Goal: Task Accomplishment & Management: Use online tool/utility

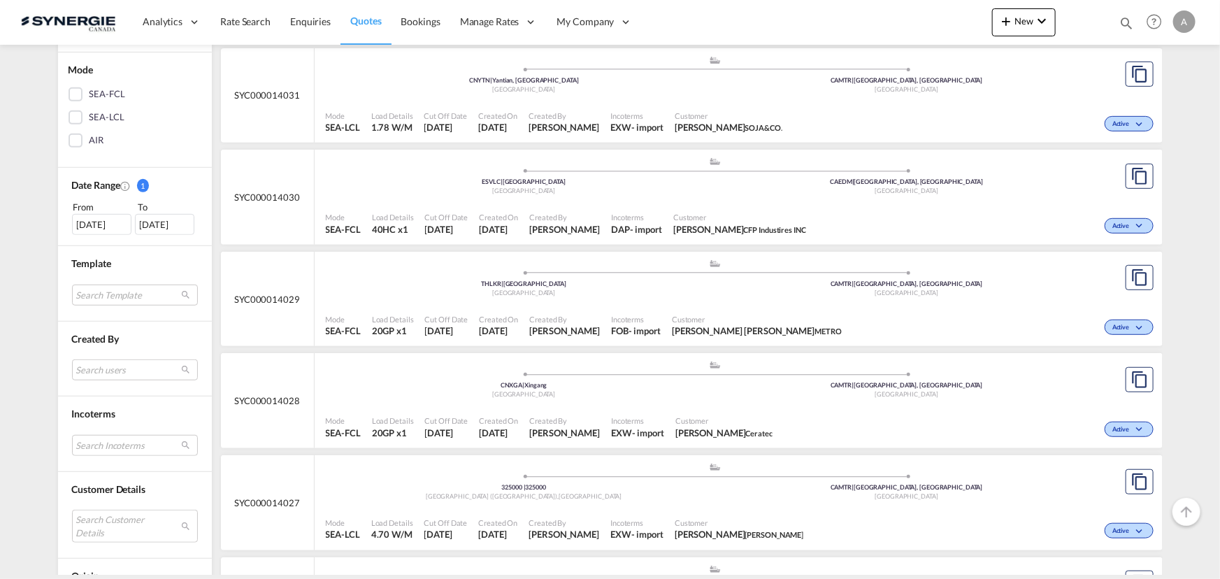
scroll to position [381, 0]
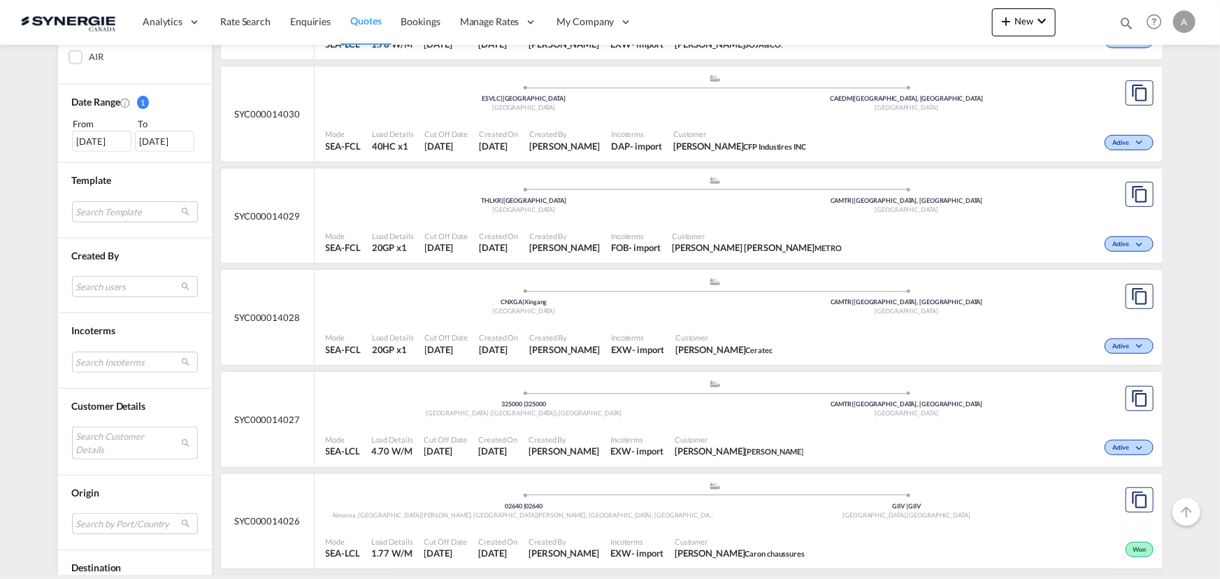
click at [89, 440] on md-select "Search Customer Details user name user halil Pektas hpe@ntgairocean.com | ntg a…" at bounding box center [135, 442] width 126 height 32
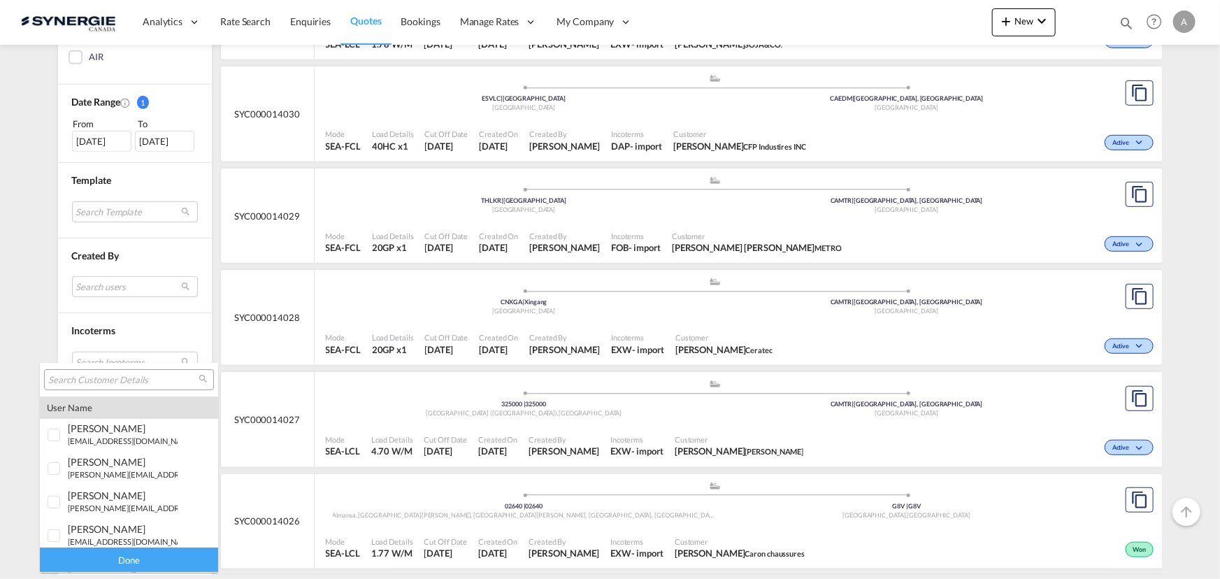
click at [140, 383] on input "search" at bounding box center [123, 380] width 150 height 13
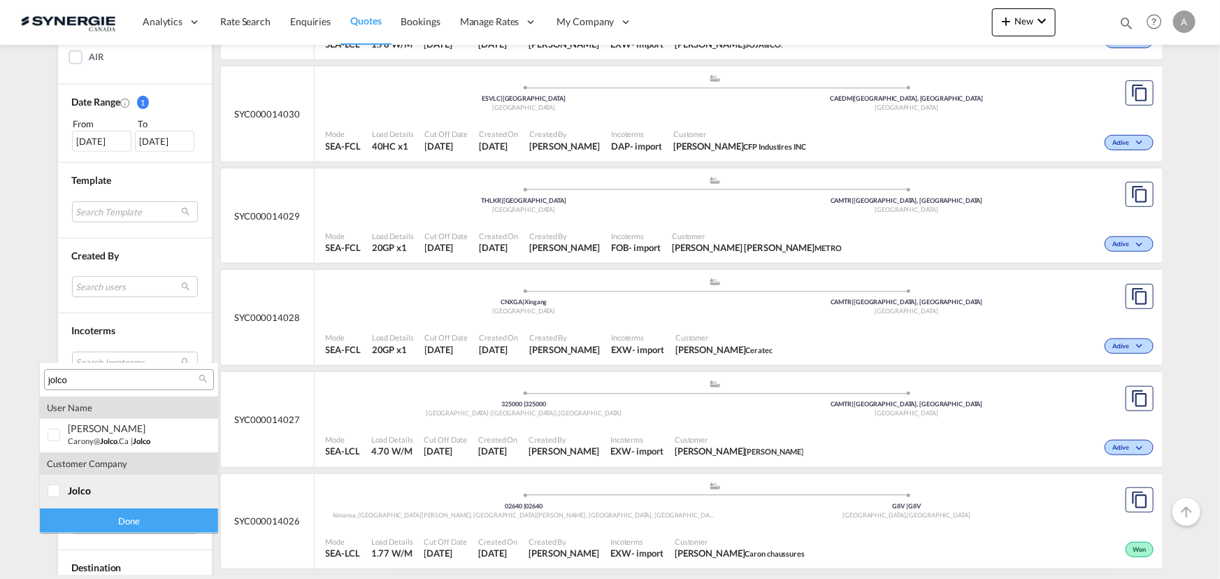
type input "jolco"
click at [115, 489] on div "jolco" at bounding box center [123, 490] width 110 height 12
click at [126, 512] on div "Done" at bounding box center [129, 520] width 178 height 24
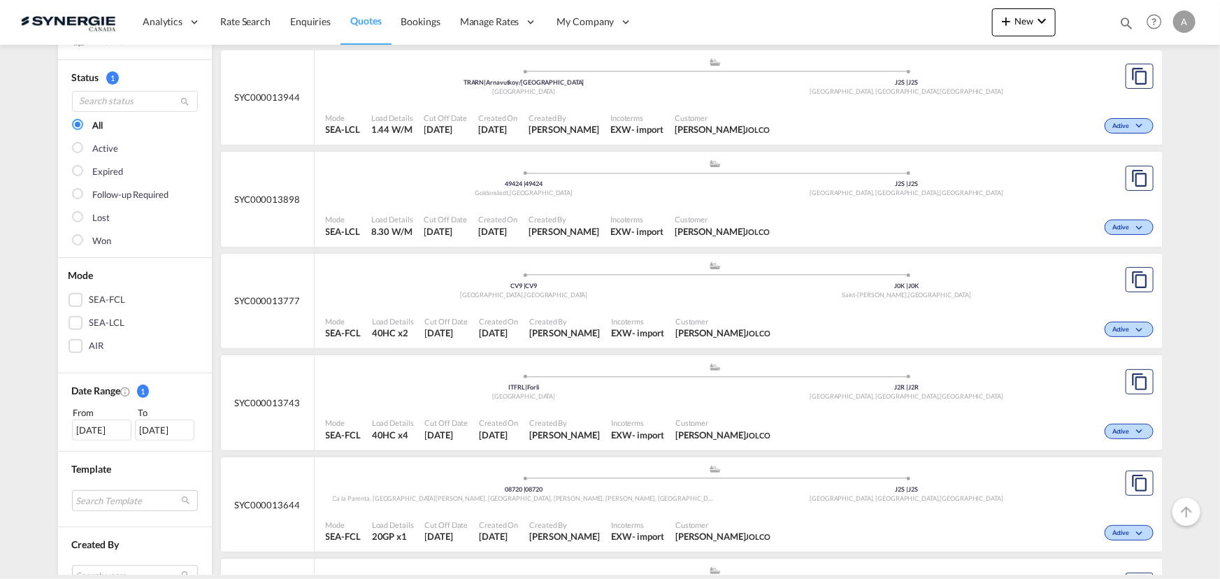
scroll to position [0, 0]
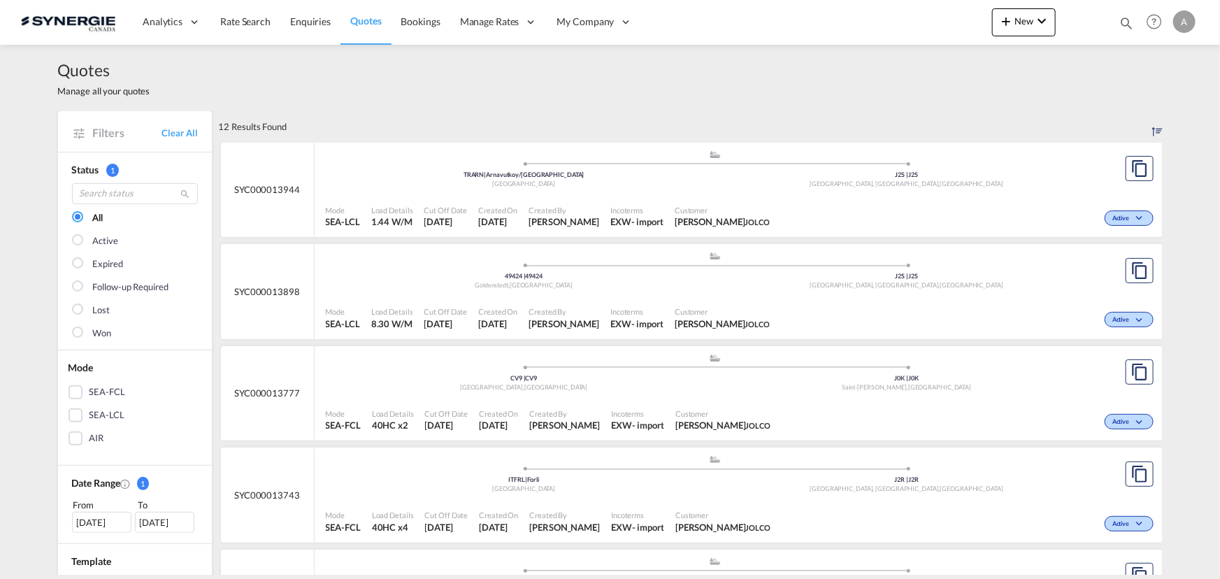
click at [1120, 24] on md-icon "icon-magnify" at bounding box center [1125, 22] width 15 height 15
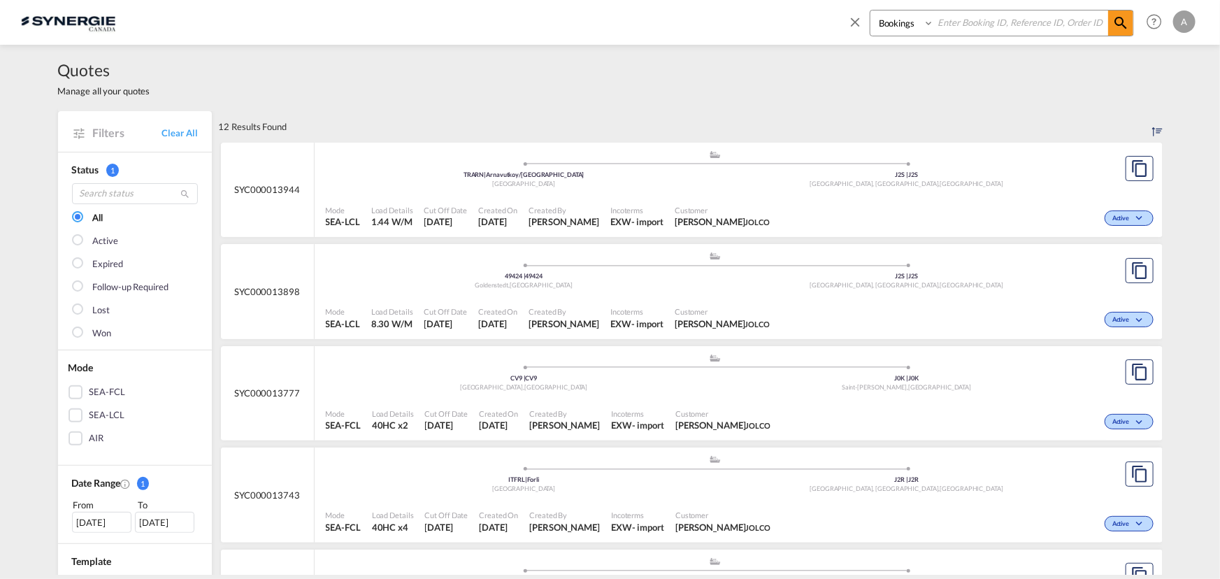
click at [909, 22] on select "Bookings Quotes Enquiries" at bounding box center [903, 22] width 66 height 25
select select "Quotes"
click at [870, 10] on select "Bookings Quotes Enquiries" at bounding box center [903, 22] width 66 height 25
drag, startPoint x: 968, startPoint y: 32, endPoint x: 1215, endPoint y: 31, distance: 247.4
click at [968, 31] on input at bounding box center [1021, 22] width 174 height 24
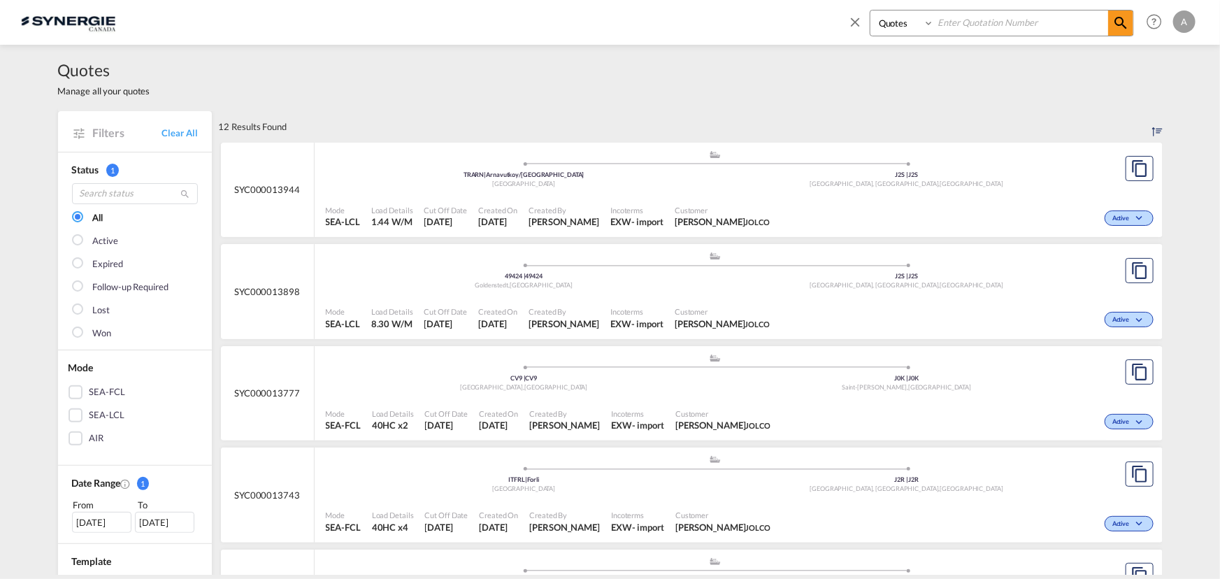
click at [976, 38] on div "Bookings Quotes Enquiries" at bounding box center [990, 27] width 287 height 34
click at [977, 23] on input at bounding box center [1021, 22] width 174 height 24
type input "13385"
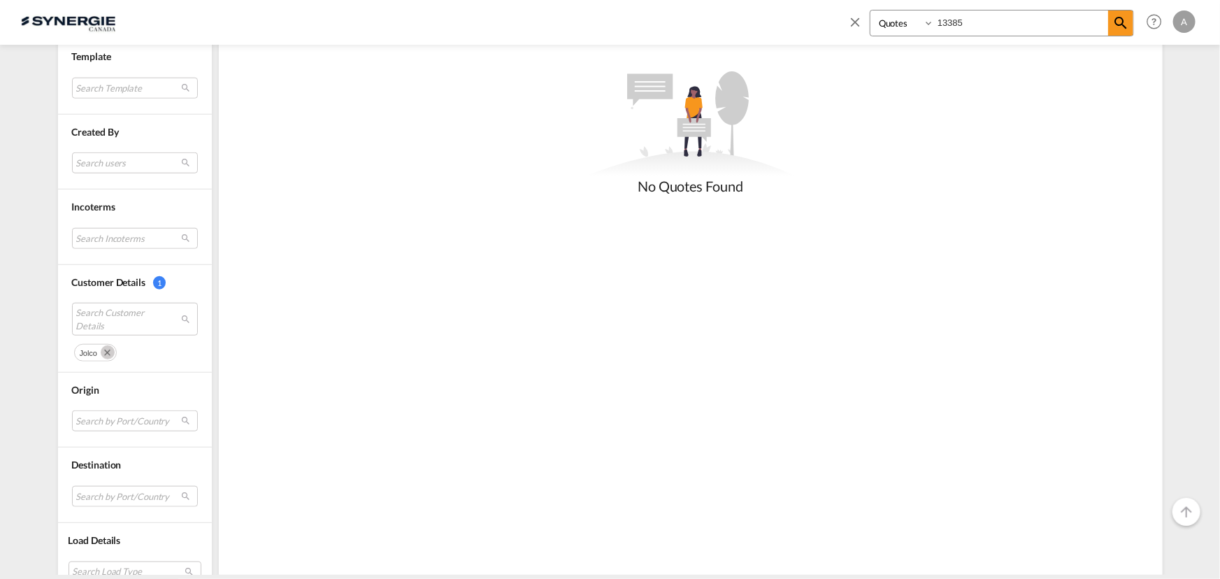
scroll to position [559, 0]
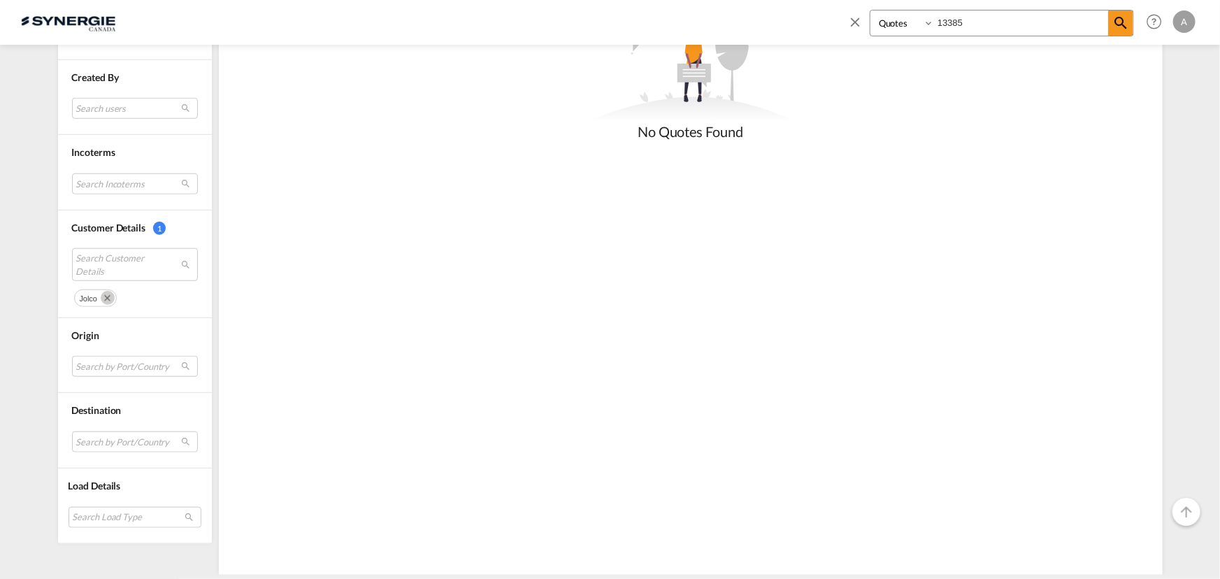
click at [101, 296] on md-icon "Remove" at bounding box center [108, 298] width 14 height 14
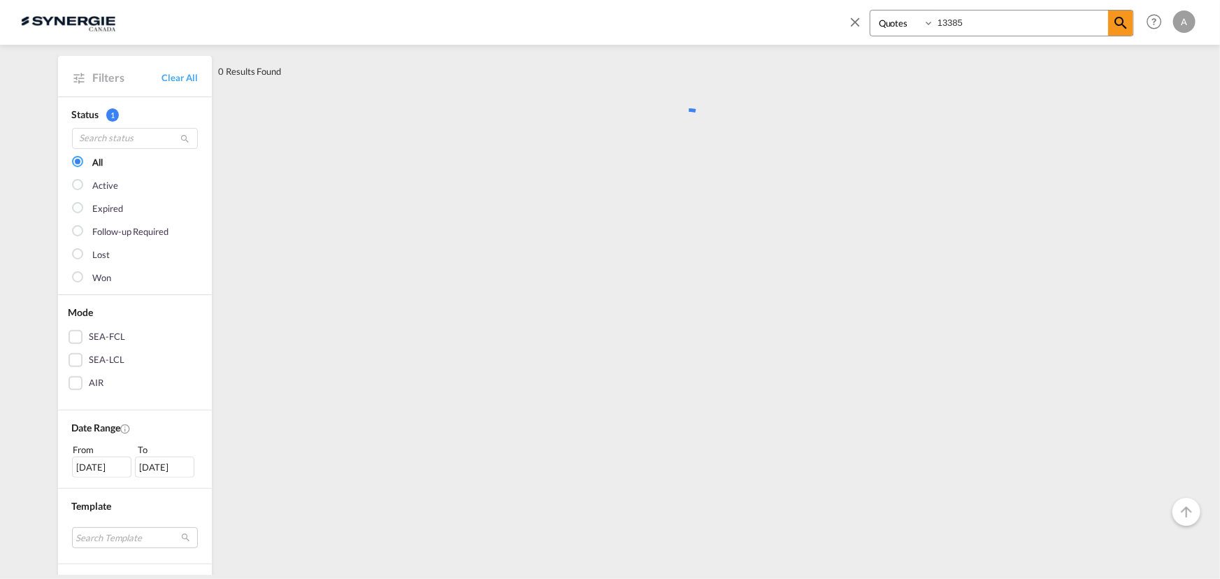
scroll to position [0, 0]
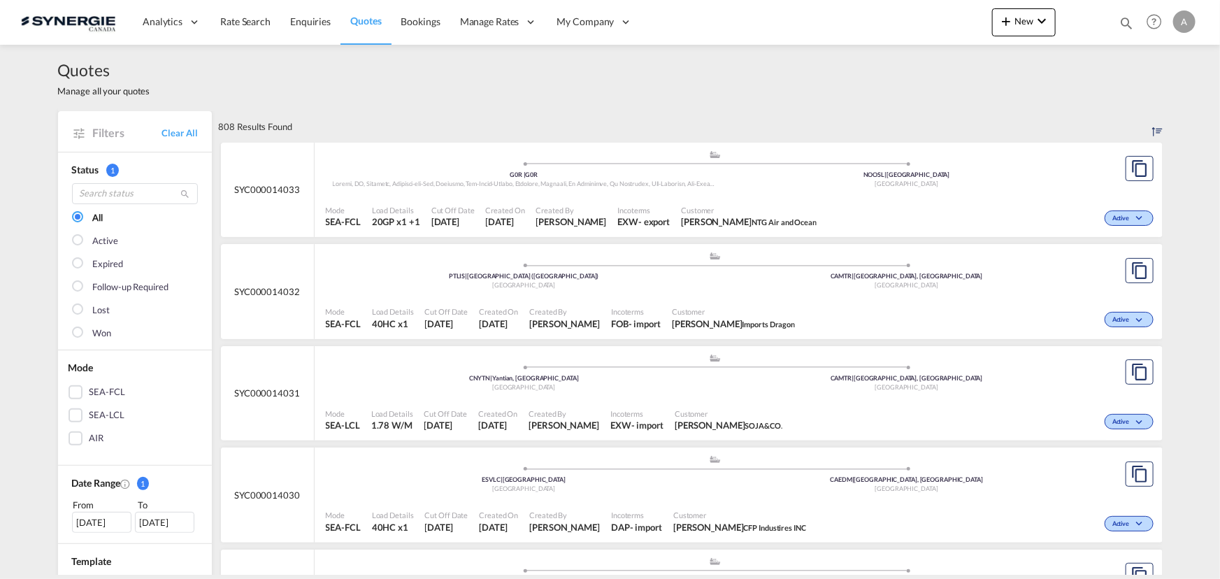
click at [1041, 112] on div "808 Results Found" at bounding box center [691, 126] width 944 height 31
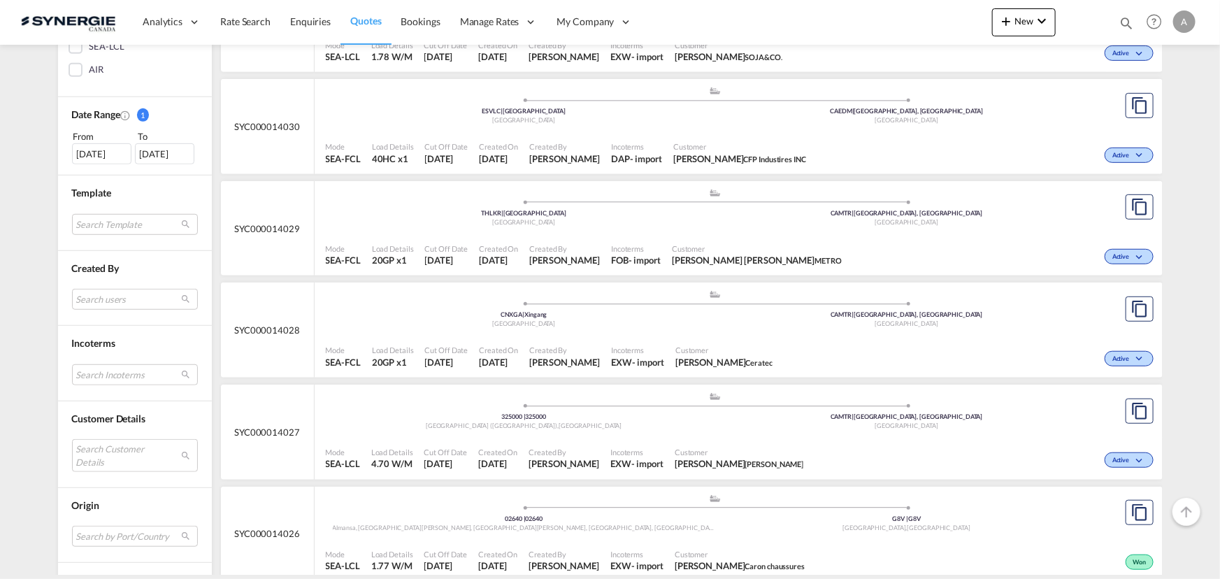
scroll to position [572, 0]
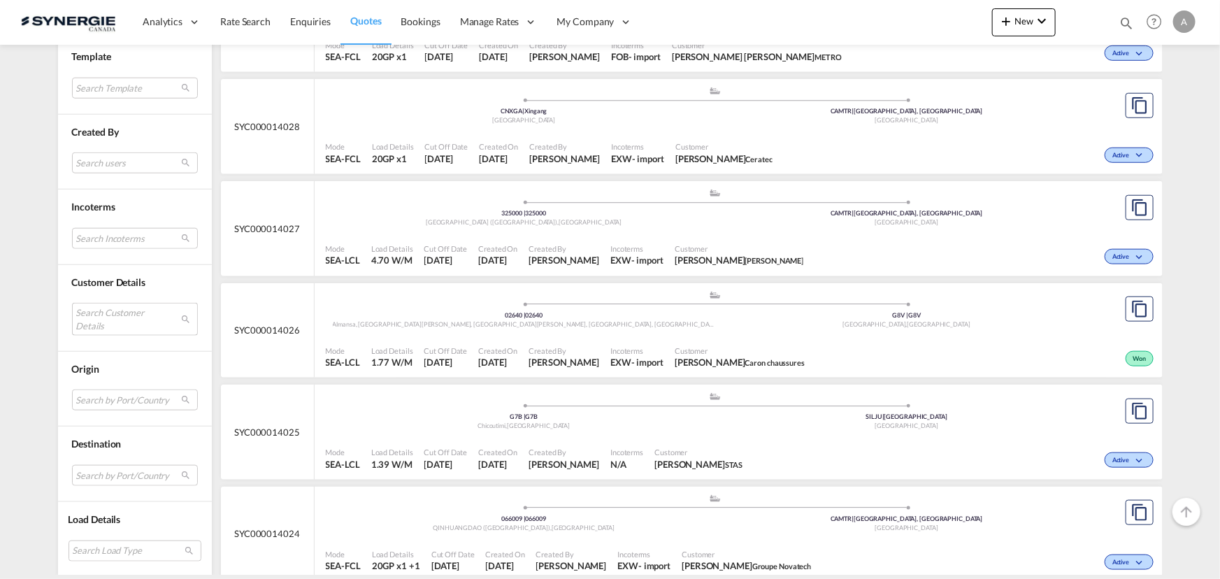
click at [129, 305] on md-select "Search Customer Details user name user [PERSON_NAME] [EMAIL_ADDRESS][DOMAIN_NAM…" at bounding box center [135, 319] width 126 height 32
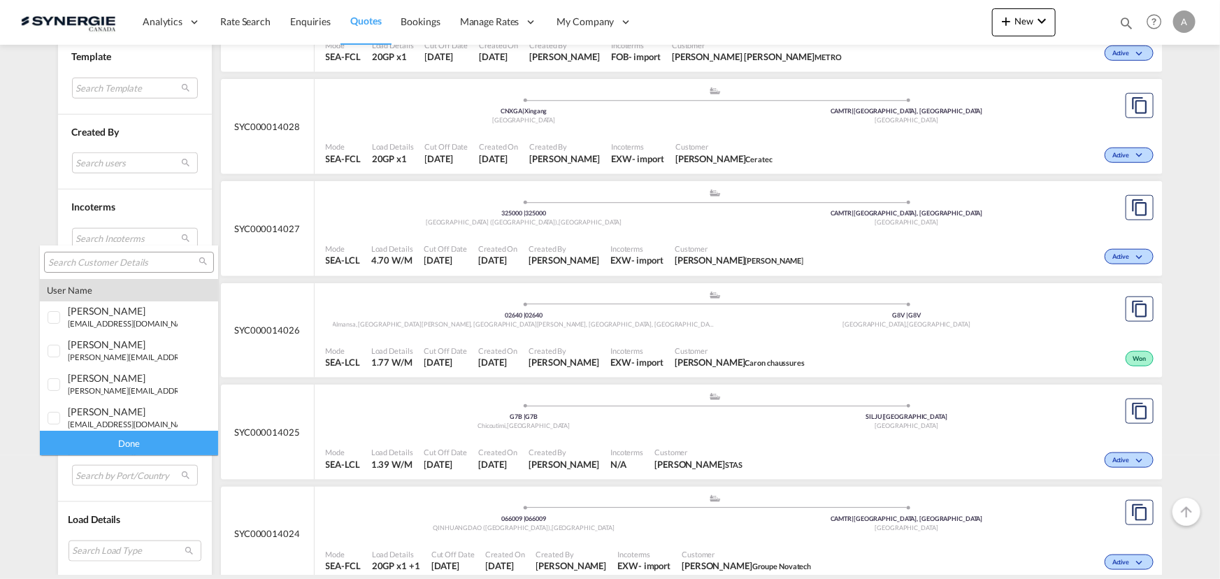
click at [126, 261] on input "search" at bounding box center [123, 263] width 150 height 13
type input "in creation"
click at [94, 400] on span "in creation" at bounding box center [92, 406] width 48 height 12
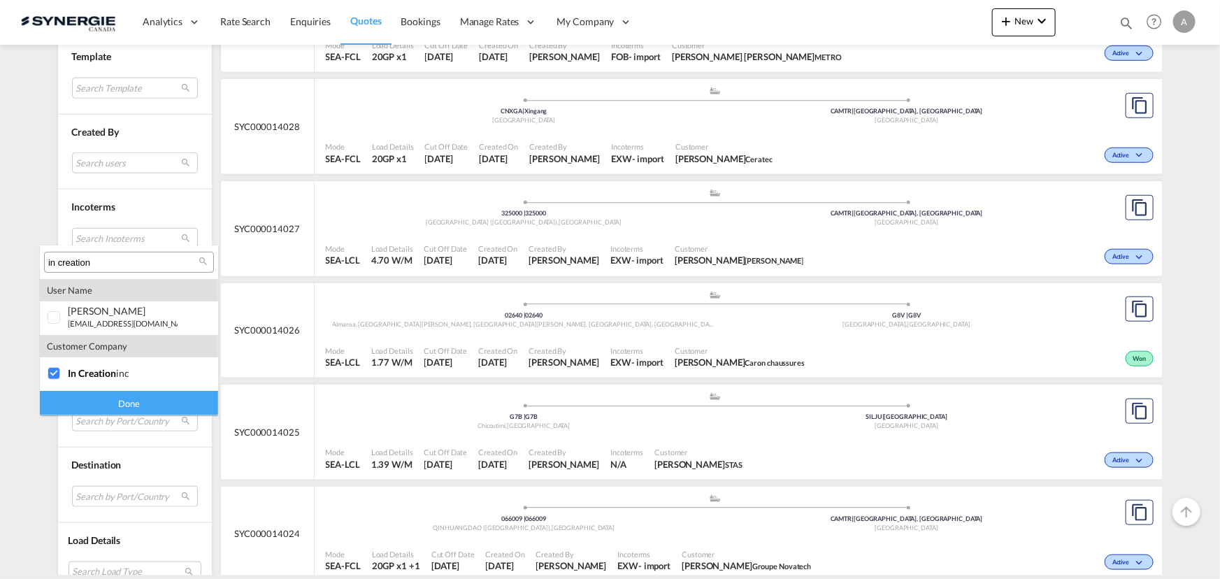
click at [120, 396] on div "Done" at bounding box center [129, 403] width 178 height 24
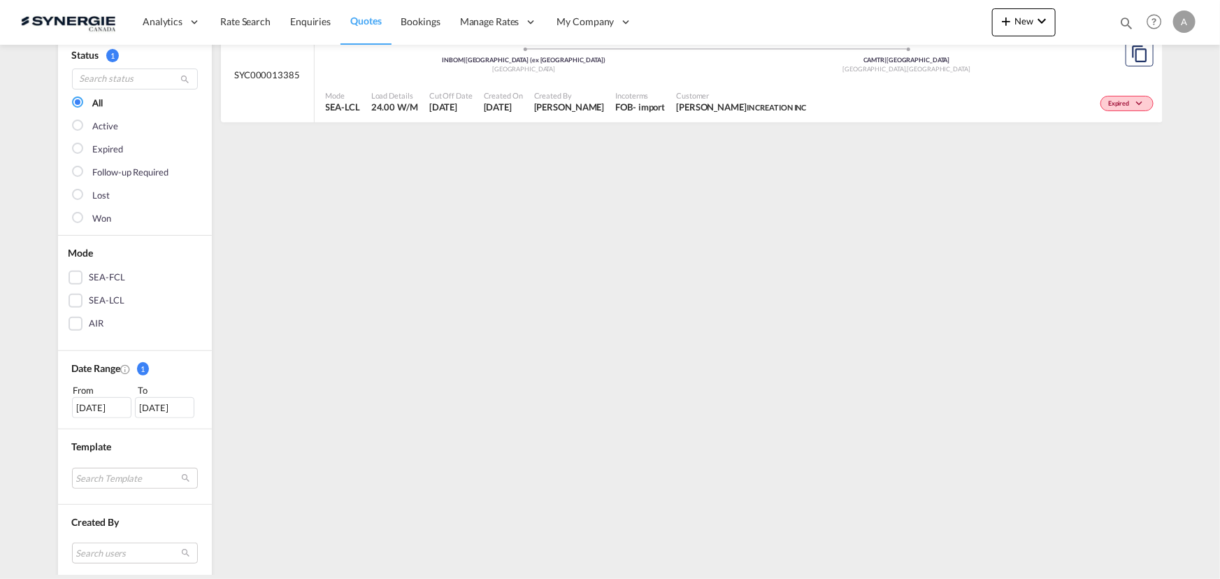
scroll to position [0, 0]
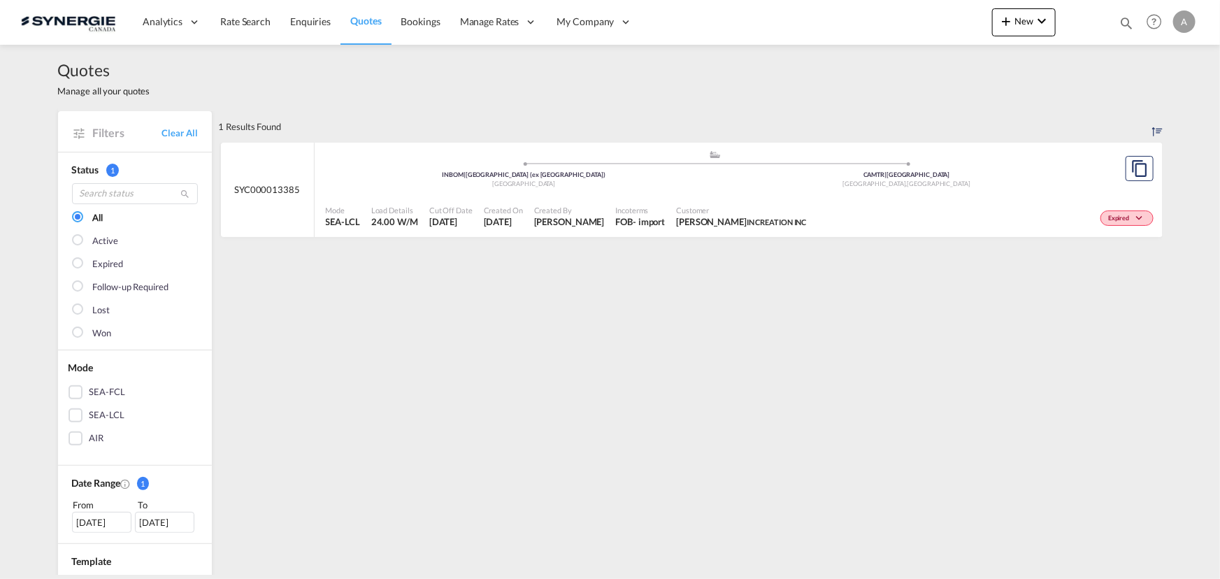
click at [677, 199] on div "Customer Wally Singh IN CREATION INC" at bounding box center [740, 216] width 141 height 35
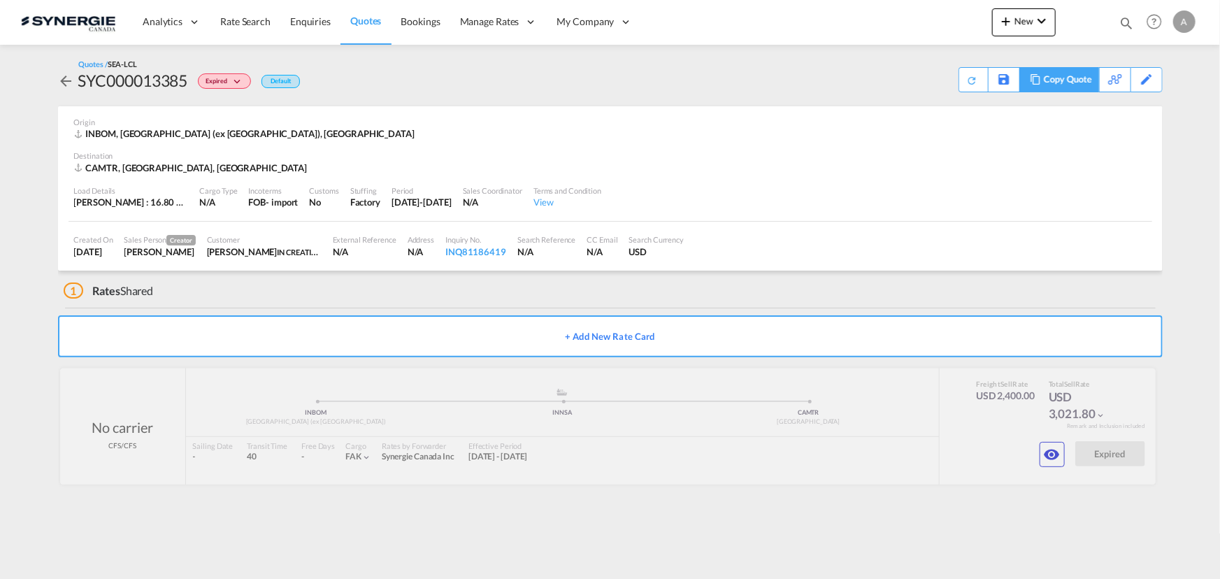
click at [1079, 82] on div "Copy Quote" at bounding box center [1067, 80] width 48 height 24
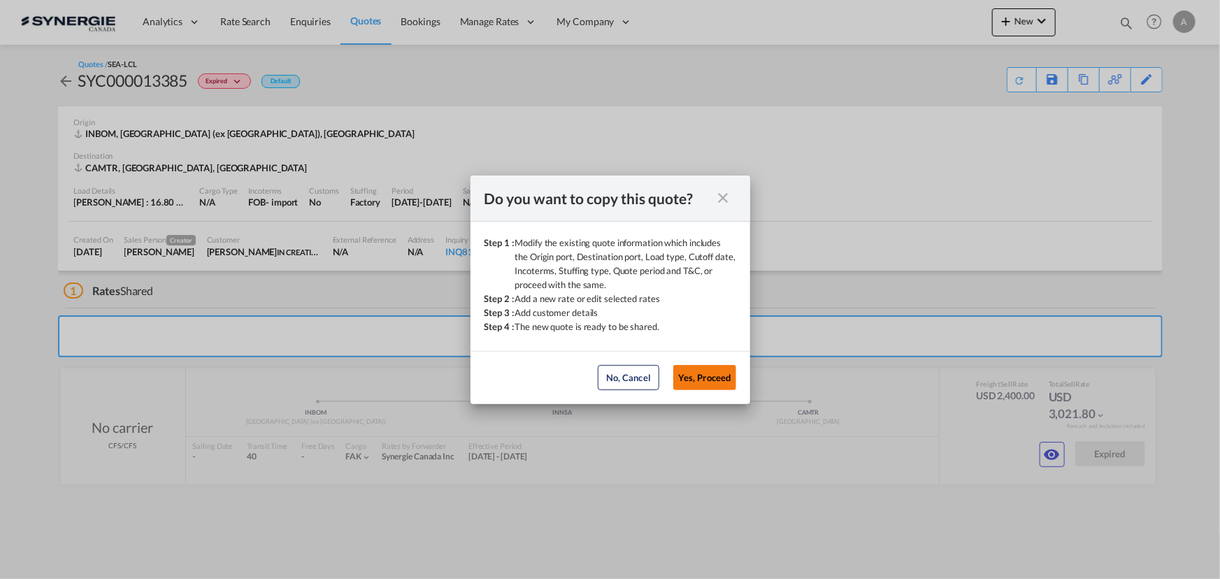
click at [702, 379] on button "Yes, Proceed" at bounding box center [704, 377] width 63 height 25
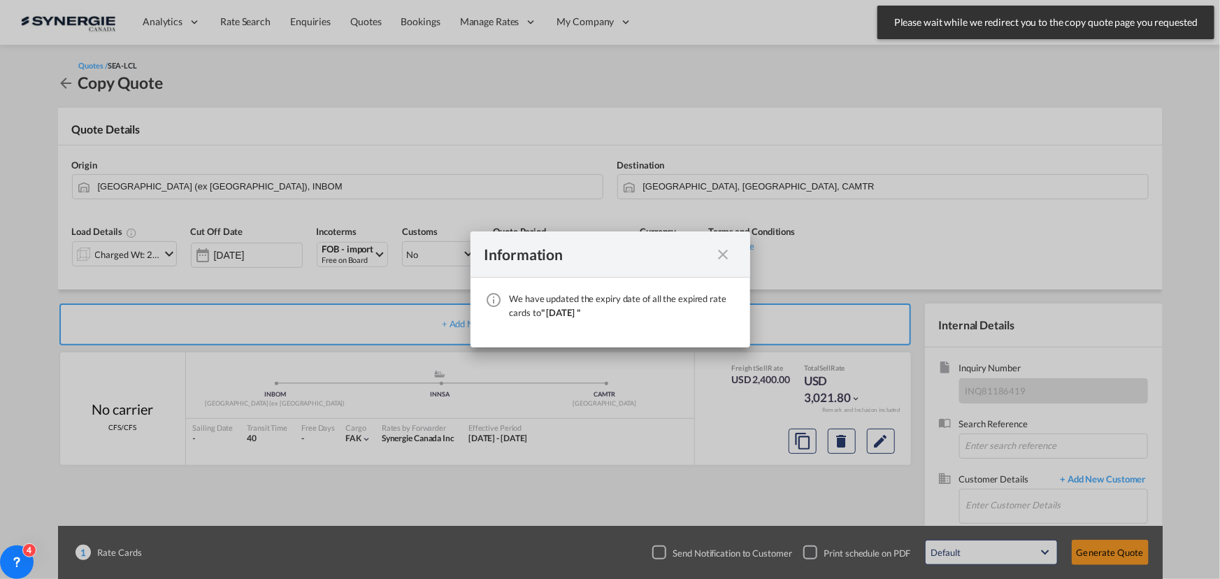
click at [717, 253] on md-icon "icon-close fg-AAA8AD cursor" at bounding box center [723, 254] width 17 height 17
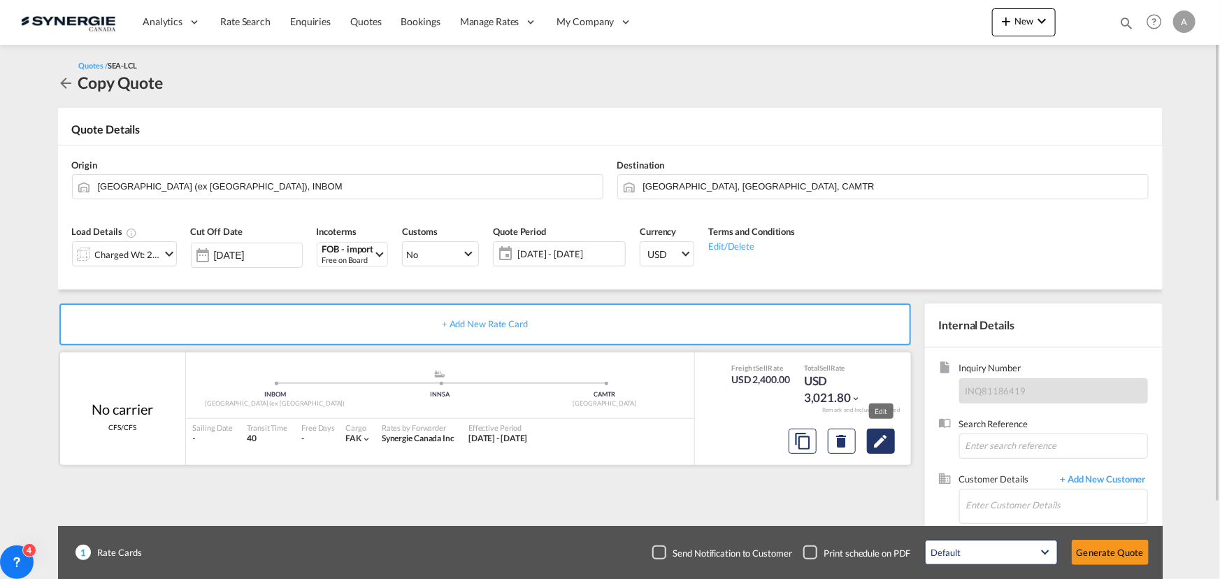
click at [883, 433] on md-icon "Edit" at bounding box center [880, 441] width 17 height 17
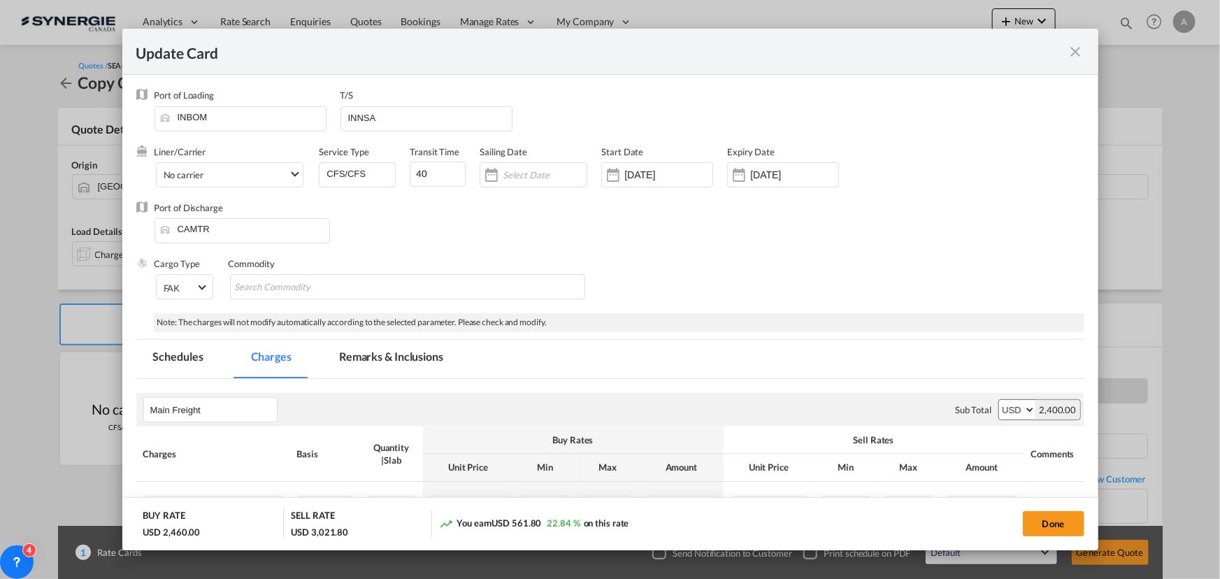
select select "flat"
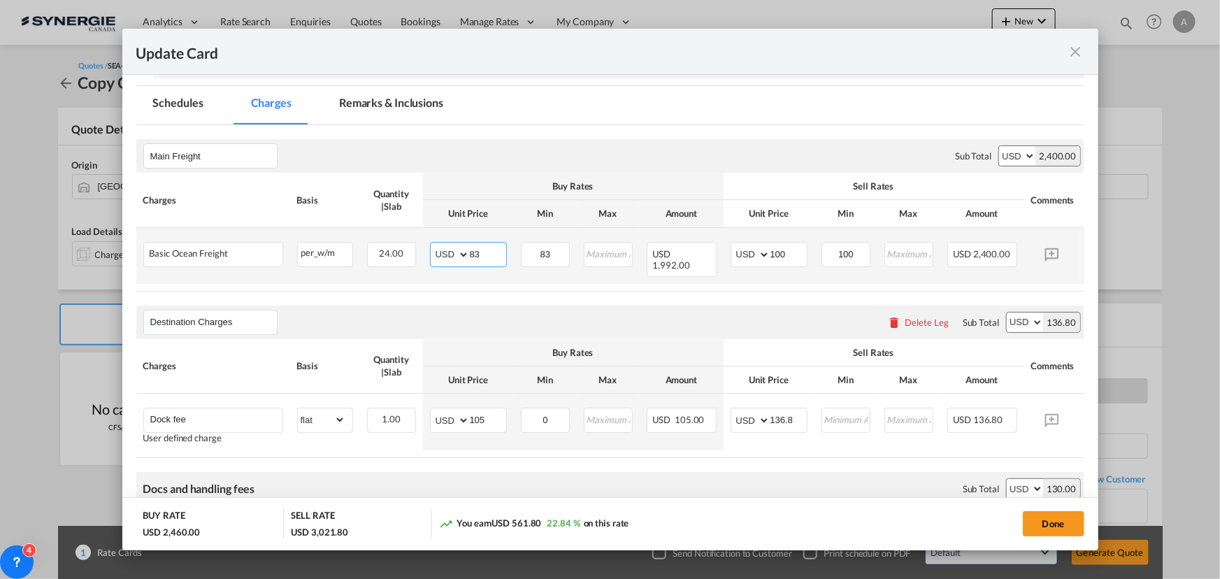
drag, startPoint x: 484, startPoint y: 259, endPoint x: 445, endPoint y: 258, distance: 39.1
click at [447, 258] on md-input-container "AED AFN ALL AMD ANG AOA ARS AUD AWG AZN BAM BBD BDT BGN BHD BIF BMD BND BOB BRL…" at bounding box center [468, 254] width 77 height 25
click at [477, 253] on input "83" at bounding box center [488, 253] width 36 height 21
type input "115"
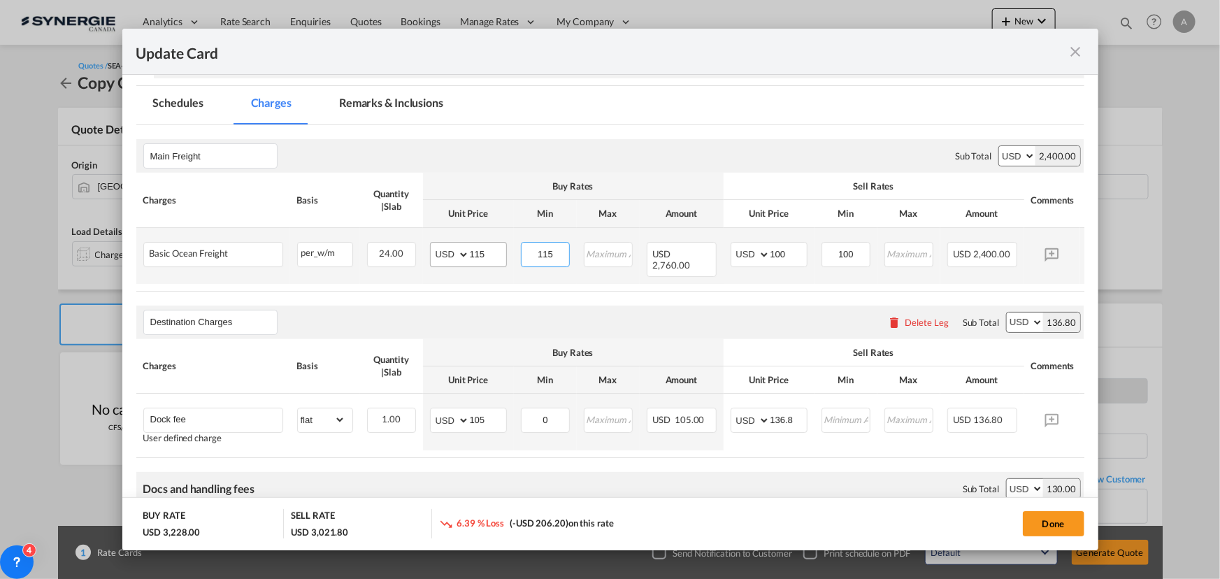
type input "115"
type input "130"
drag, startPoint x: 366, startPoint y: 538, endPoint x: 771, endPoint y: 291, distance: 474.5
click at [790, 305] on div "Destination Charges Please enter leg name Leg Name Already Exists Delete Leg Su…" at bounding box center [610, 322] width 948 height 34
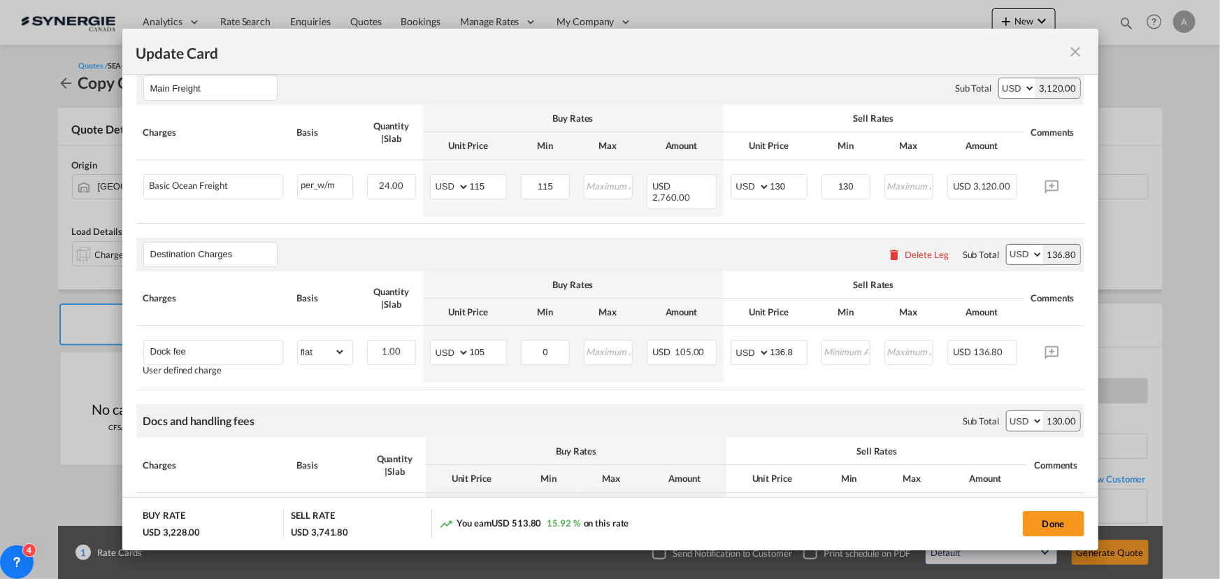
scroll to position [199, 0]
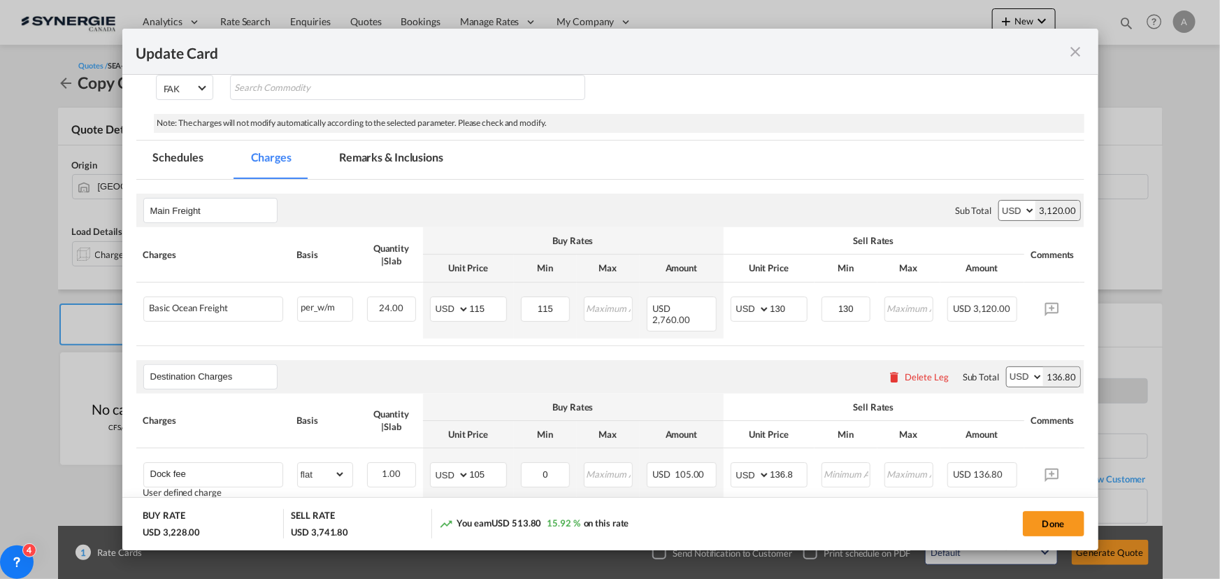
drag, startPoint x: 374, startPoint y: 161, endPoint x: 445, endPoint y: 219, distance: 91.4
click at [374, 161] on md-tab-item "Remarks & Inclusions" at bounding box center [391, 159] width 138 height 38
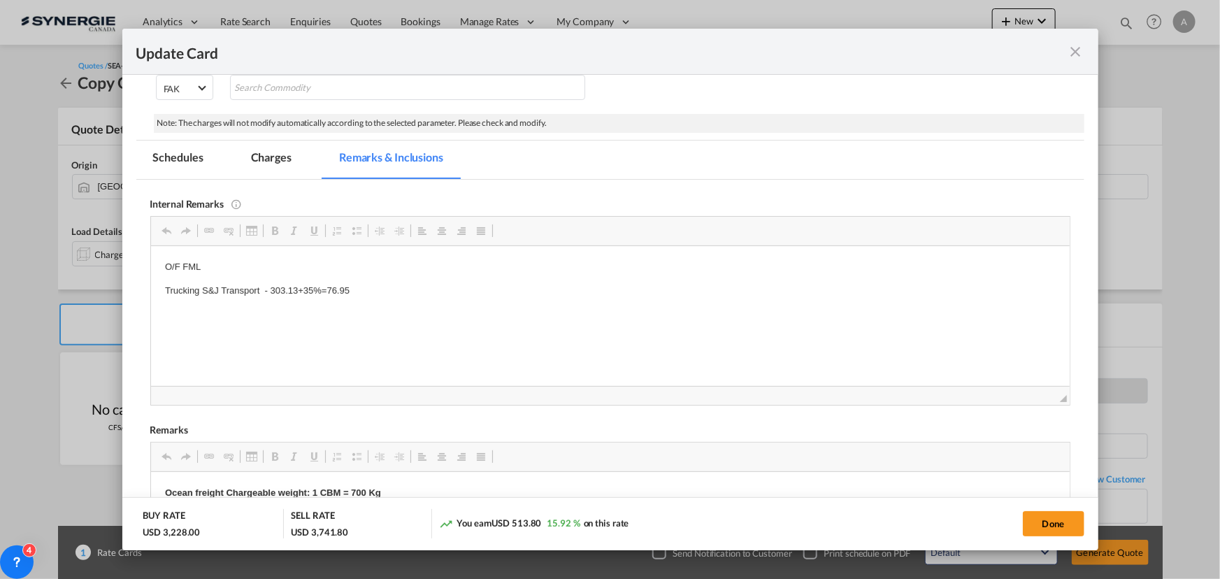
scroll to position [0, 0]
click at [1086, 519] on md-dialog-actions "BUY RATE USD 3,228.00 SELL RATE USD 3,741.80 You earn USD 513.80 15.92 % on thi…" at bounding box center [610, 523] width 976 height 53
drag, startPoint x: 1073, startPoint y: 521, endPoint x: 837, endPoint y: 411, distance: 260.5
click at [1072, 523] on button "Done" at bounding box center [1054, 523] width 62 height 25
type input "17 Jul 2025"
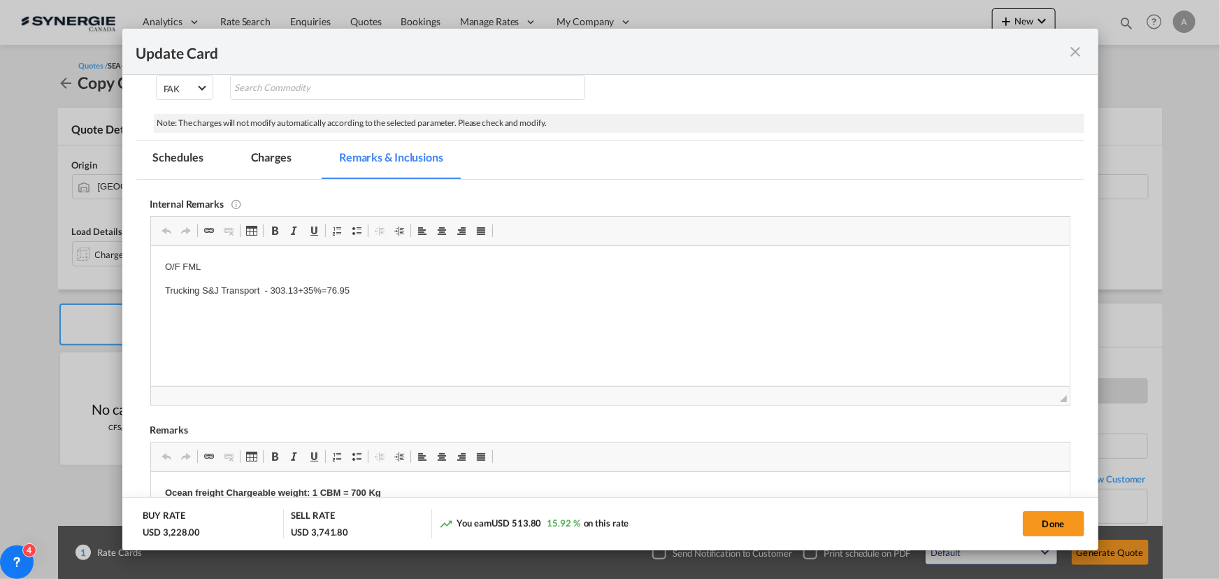
type input "11 Sep 2025"
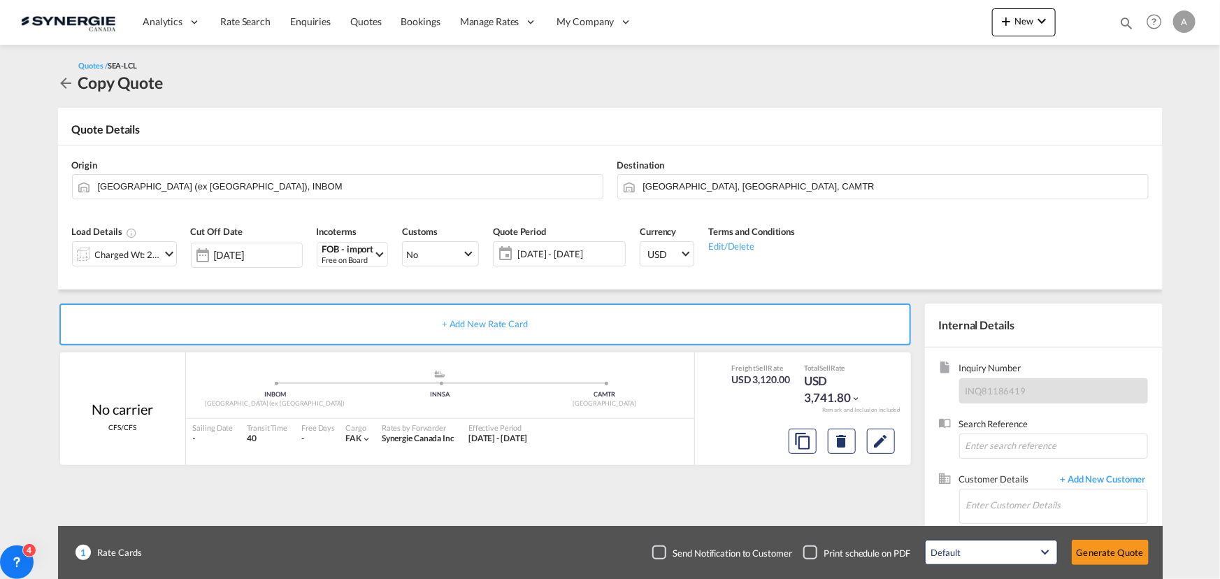
scroll to position [154, 0]
click at [78, 254] on div at bounding box center [84, 254] width 22 height 28
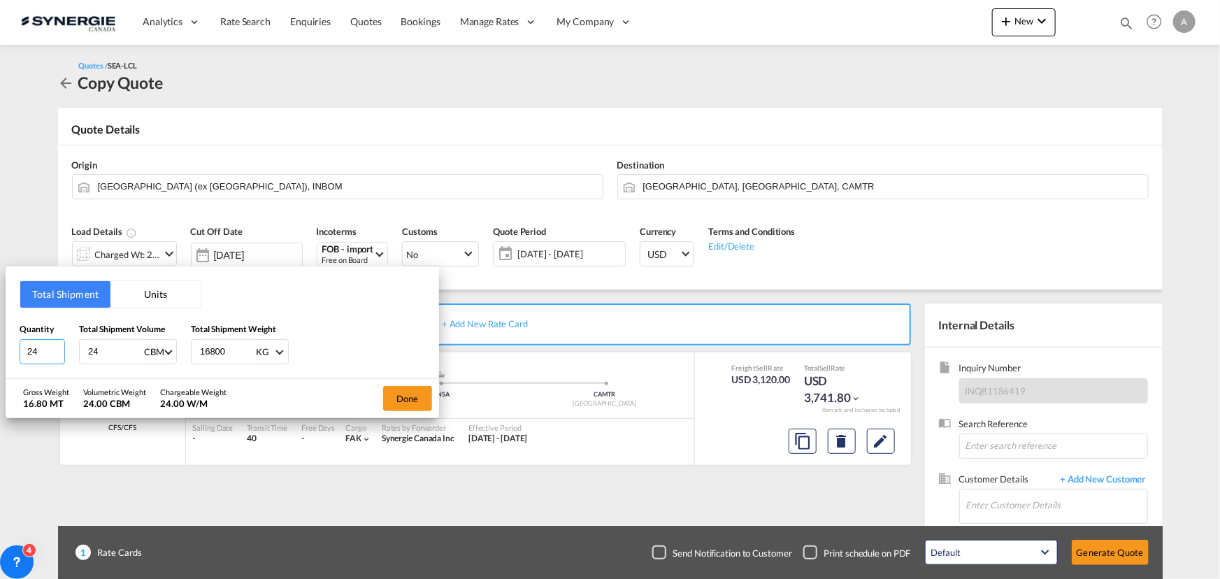
drag, startPoint x: 38, startPoint y: 353, endPoint x: 7, endPoint y: 349, distance: 31.0
click at [0, 354] on html "Analytics Reports Dashboard Rate Search Enquiries Quotes" at bounding box center [610, 289] width 1220 height 579
type input "756"
type input "1460.80"
click at [422, 394] on button "Done" at bounding box center [407, 398] width 49 height 25
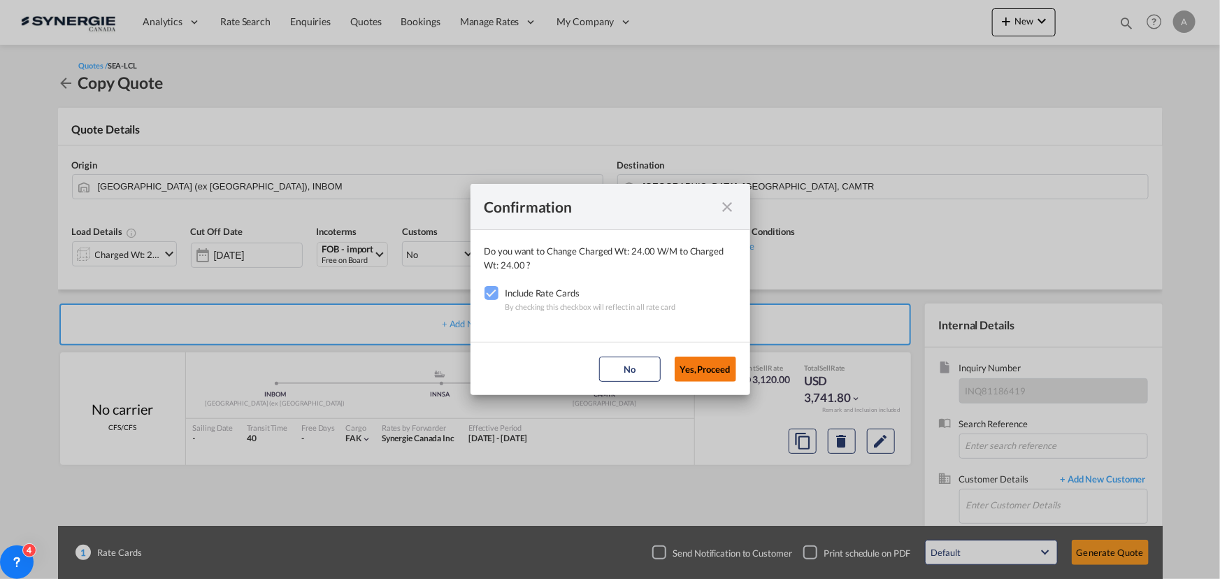
click at [695, 365] on button "Yes,Proceed" at bounding box center [705, 368] width 62 height 25
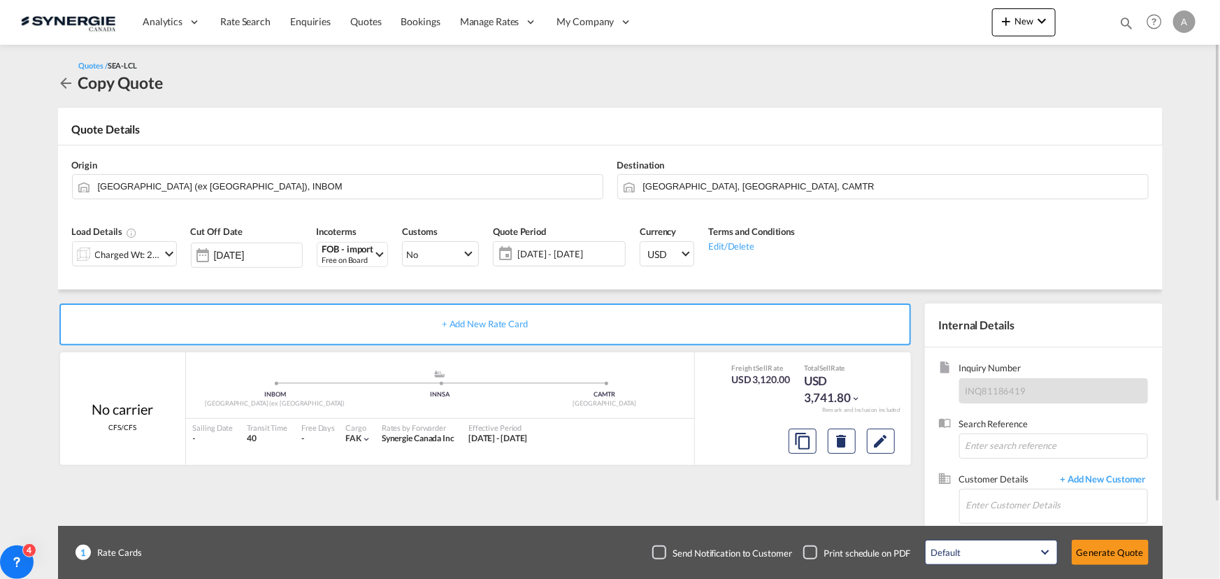
click at [591, 247] on span "13 Aug - 12 Sep 2025" at bounding box center [569, 253] width 104 height 13
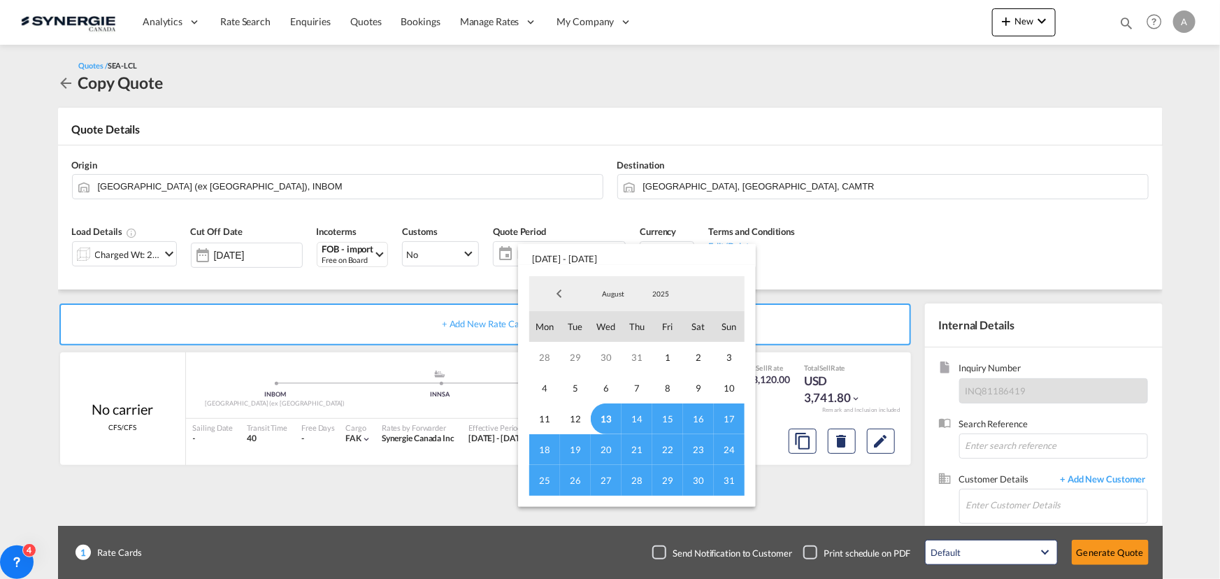
click at [606, 414] on span "13" at bounding box center [606, 418] width 31 height 31
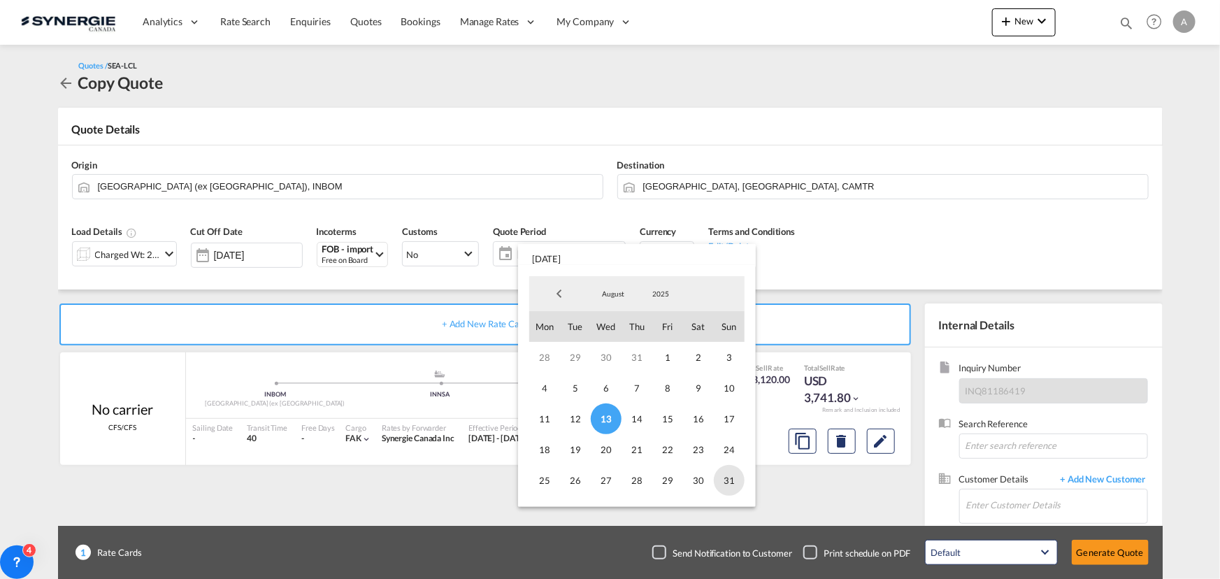
click at [723, 480] on span "31" at bounding box center [729, 480] width 31 height 31
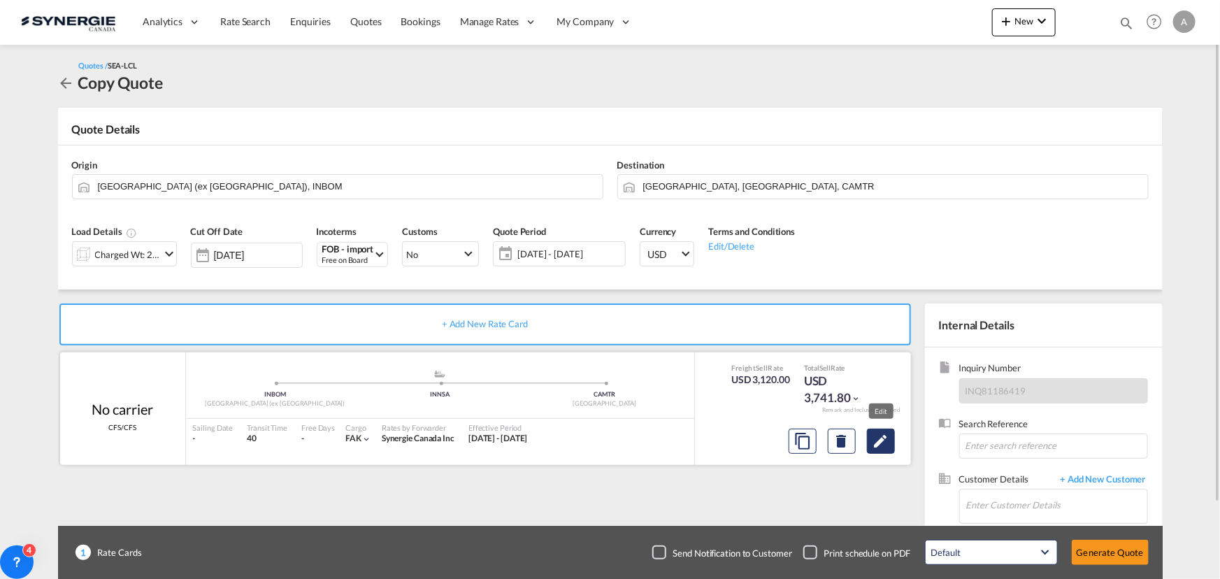
click at [876, 443] on md-icon "Edit" at bounding box center [880, 441] width 17 height 17
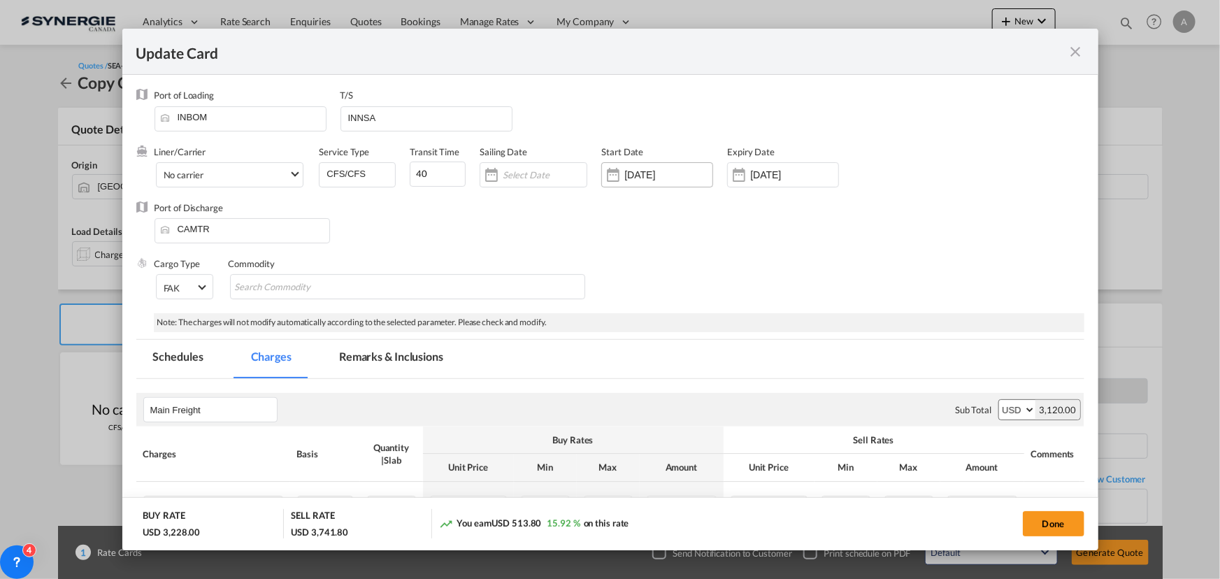
click at [656, 181] on div "18 Jul 2025" at bounding box center [657, 174] width 112 height 25
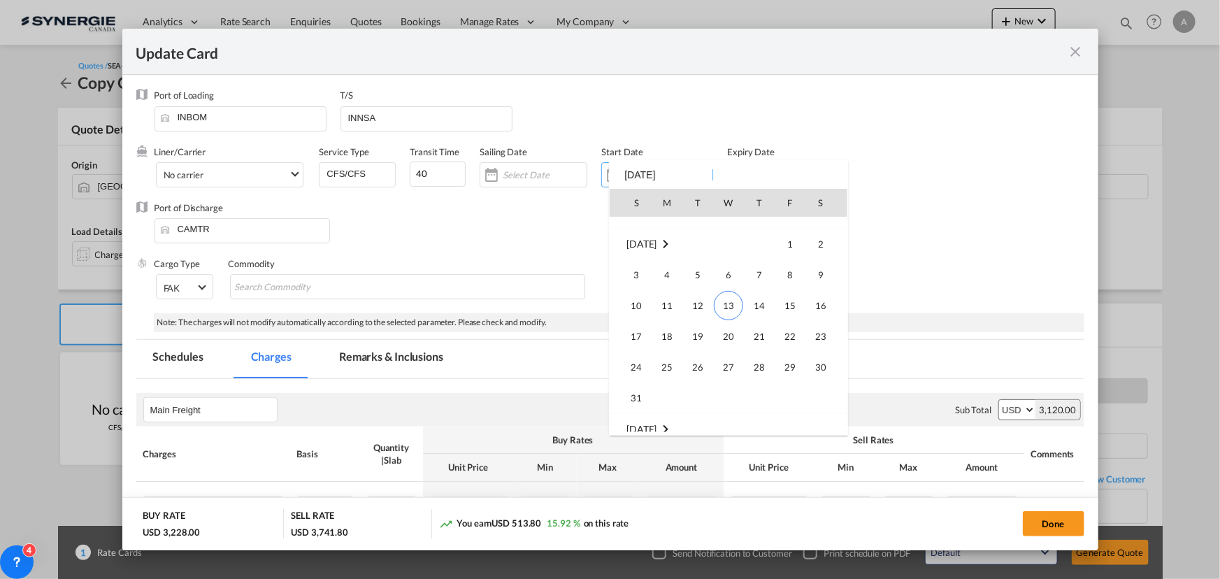
scroll to position [323571, 0]
click at [723, 298] on span "13" at bounding box center [728, 289] width 29 height 29
type input "[DATE]"
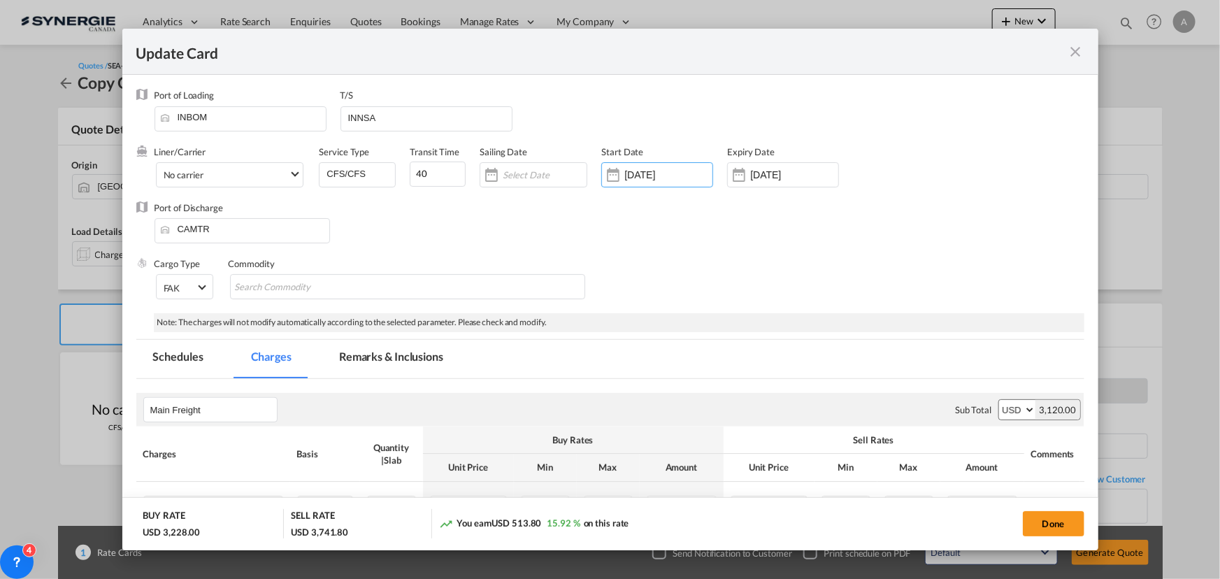
click at [769, 182] on div "12 Sep 2025" at bounding box center [783, 174] width 112 height 25
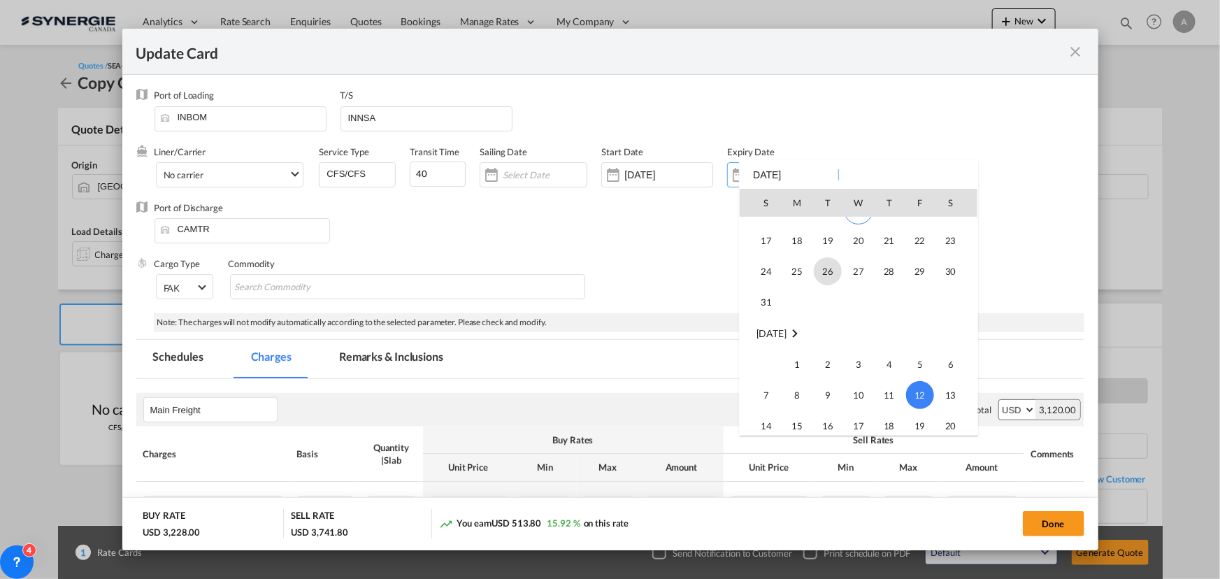
scroll to position [58, 0]
click at [772, 327] on span "31" at bounding box center [766, 329] width 28 height 28
type input "31 Aug 2025"
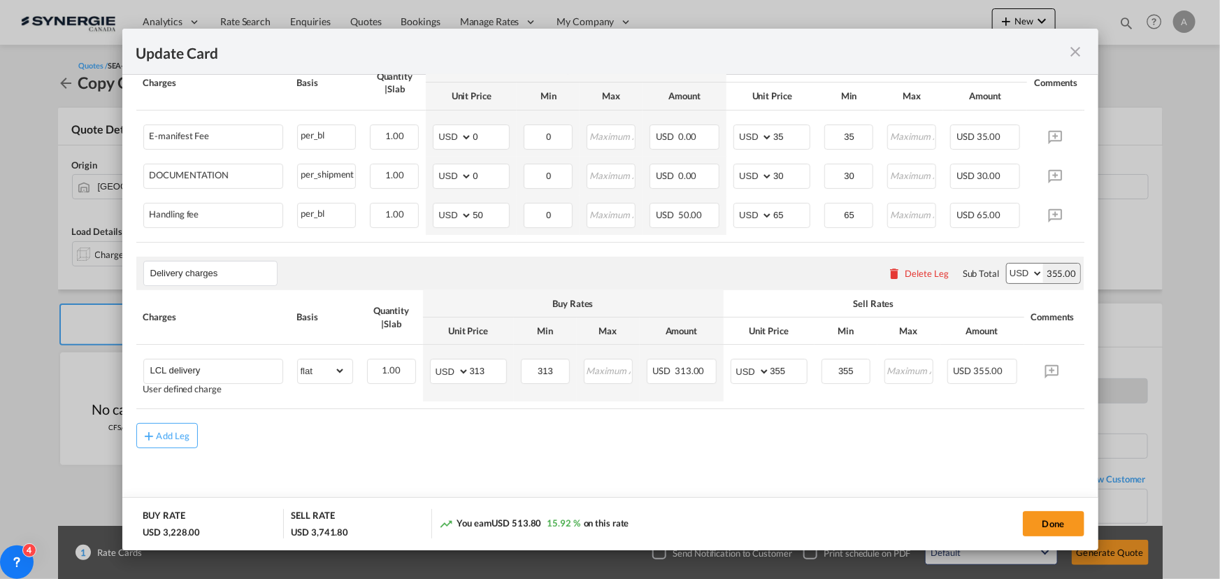
scroll to position [707, 0]
click at [1046, 520] on button "Done" at bounding box center [1054, 523] width 62 height 25
type input "12 Aug 2025"
type input "30 Aug 2025"
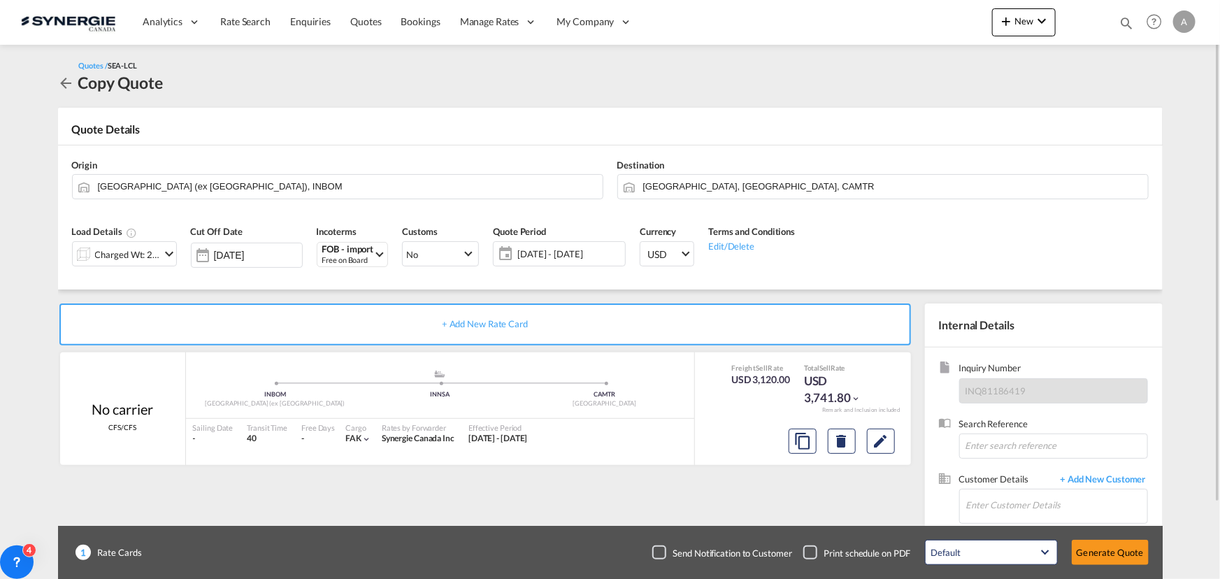
click at [142, 254] on div "Charged Wt: 24.00 W/M" at bounding box center [128, 255] width 66 height 20
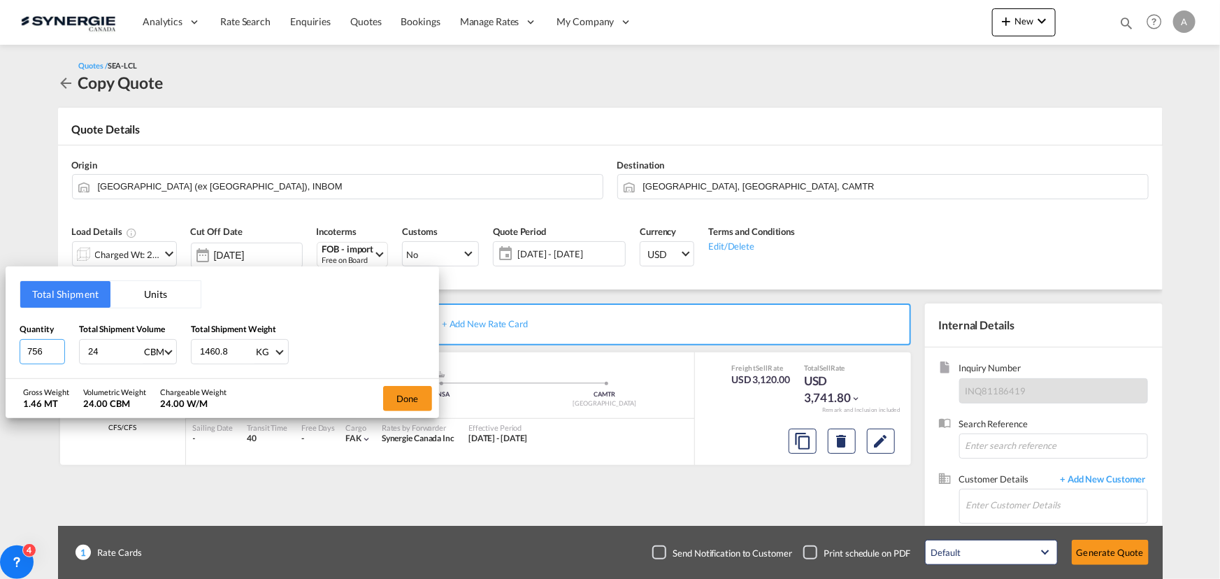
click at [38, 352] on input "756" at bounding box center [42, 351] width 45 height 25
type input "119"
click at [398, 391] on button "Done" at bounding box center [407, 398] width 49 height 25
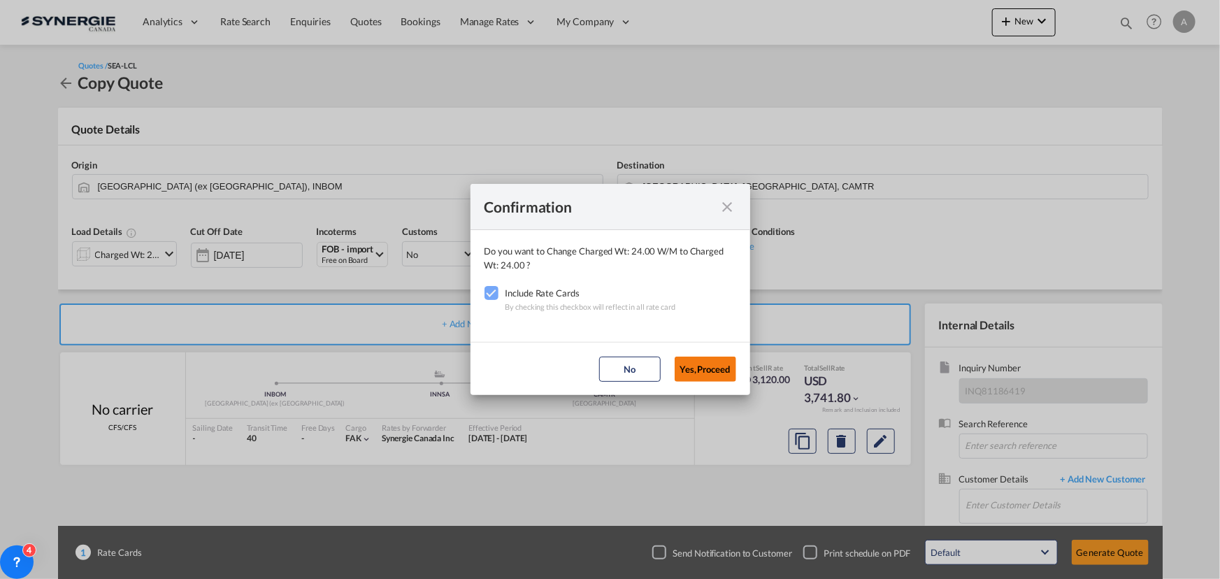
click at [715, 373] on button "Yes,Proceed" at bounding box center [705, 368] width 62 height 25
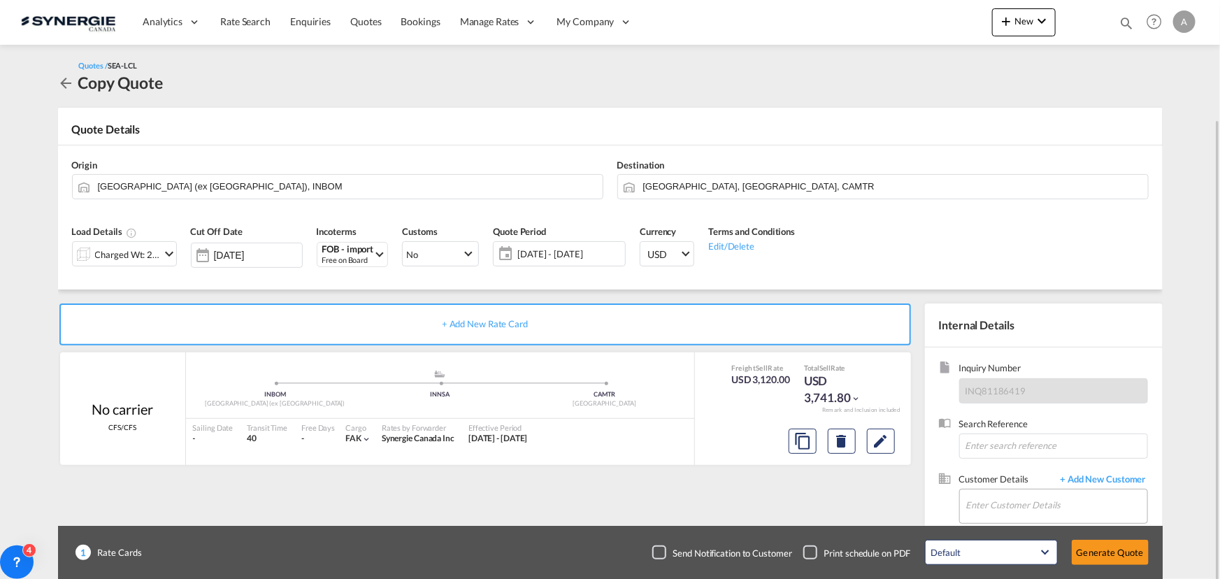
scroll to position [63, 0]
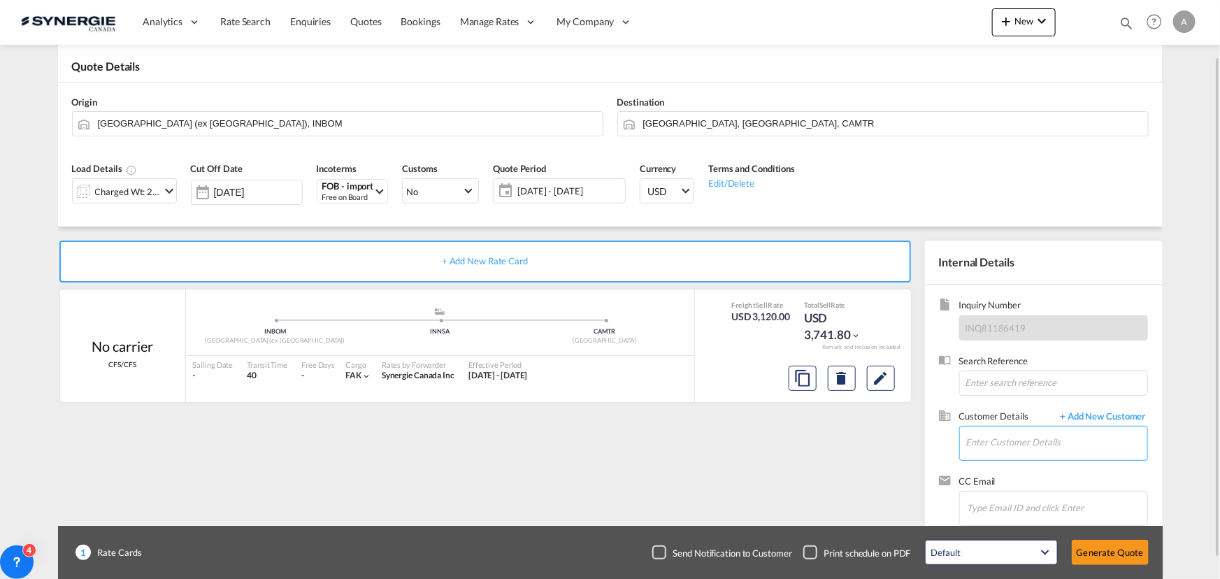
click at [1017, 442] on input "Enter Customer Details" at bounding box center [1056, 441] width 181 height 31
click at [1032, 403] on div "Wally Singh wally creation@gmail.com | IN CREATION INC" at bounding box center [1056, 407] width 182 height 38
type input "IN CREATION INC, Wally Singh, wallycreation@gmail.com"
click at [1096, 547] on button "Generate Quote" at bounding box center [1109, 552] width 77 height 25
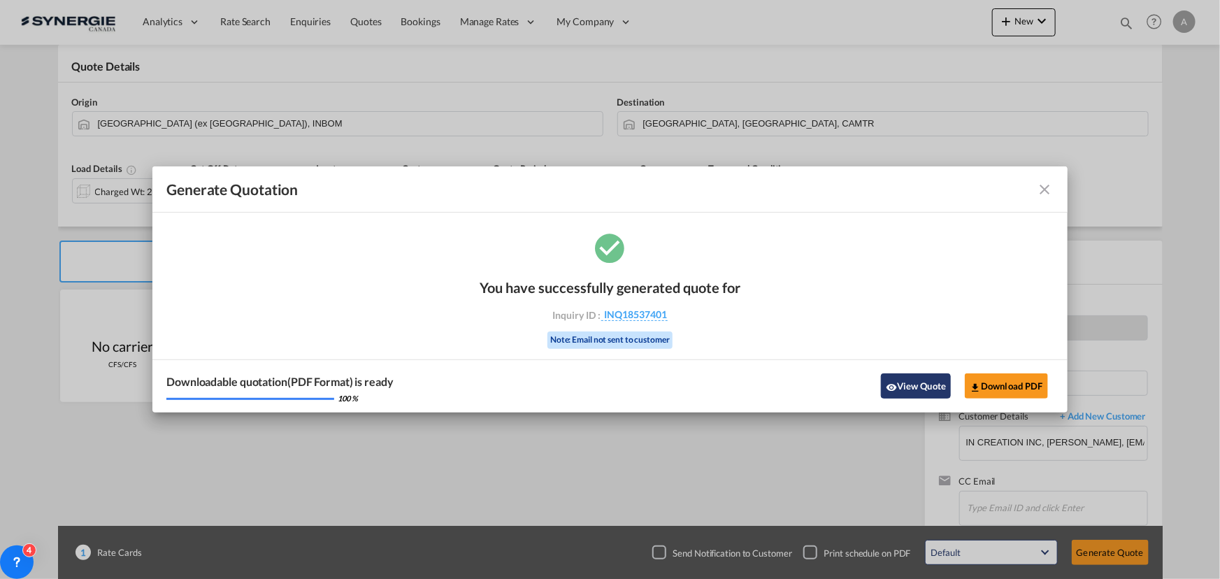
click at [895, 388] on md-icon "icon-eye" at bounding box center [891, 387] width 11 height 11
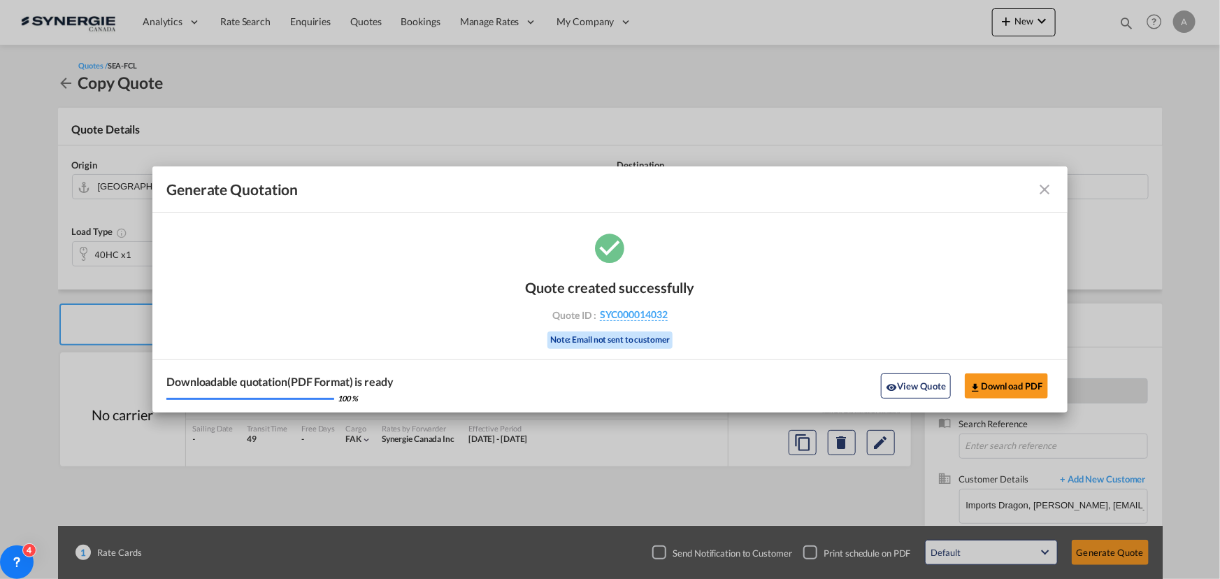
scroll to position [87, 0]
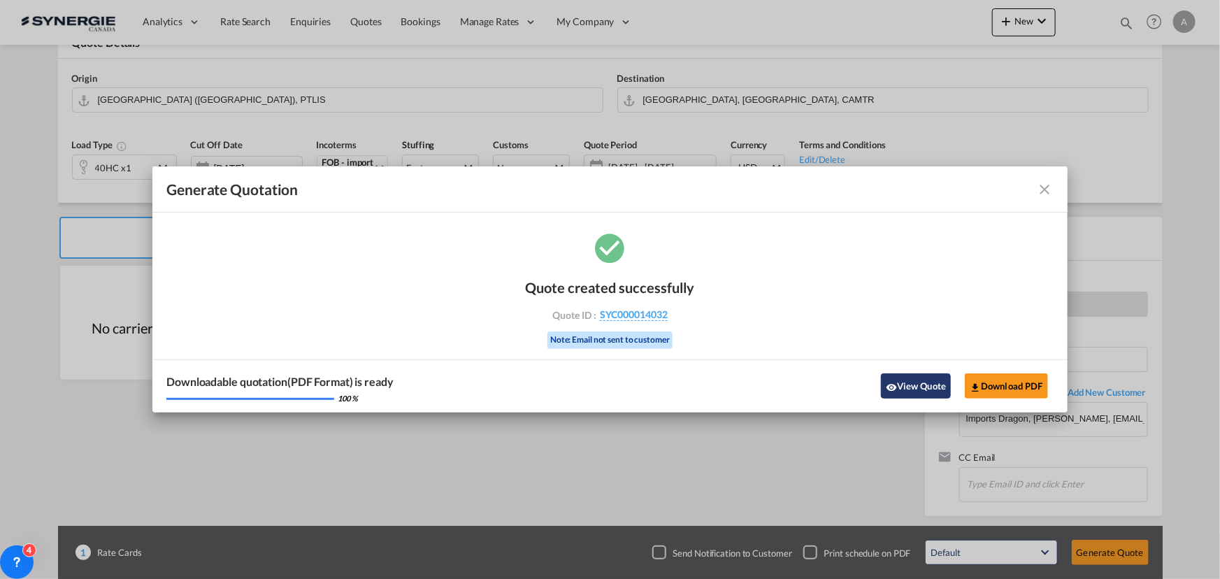
click at [915, 384] on button "View Quote" at bounding box center [916, 385] width 70 height 25
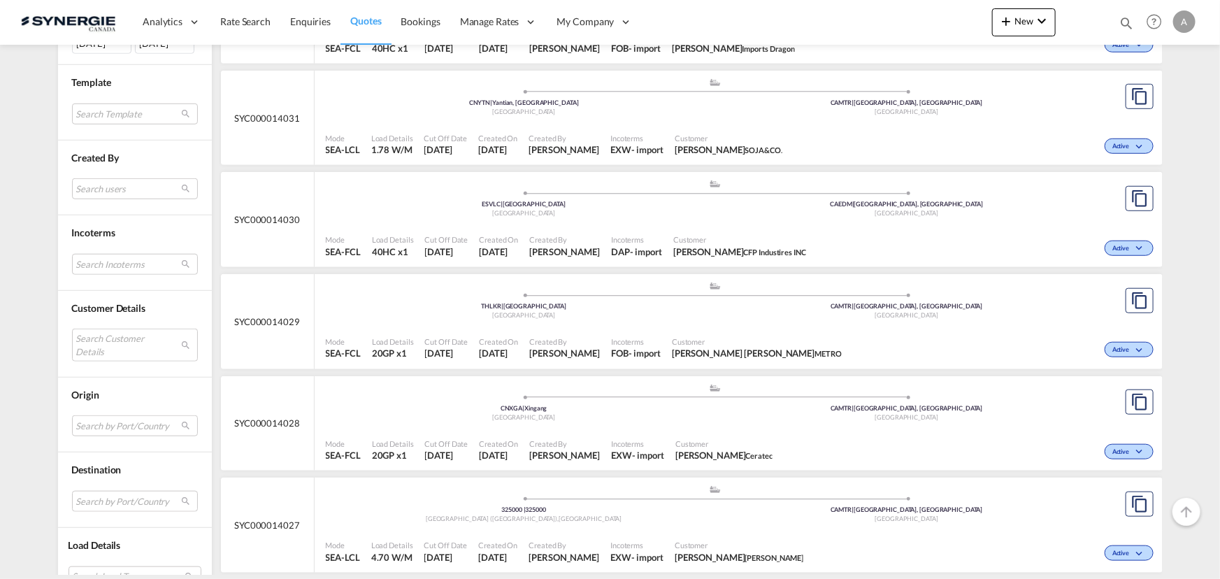
scroll to position [572, 0]
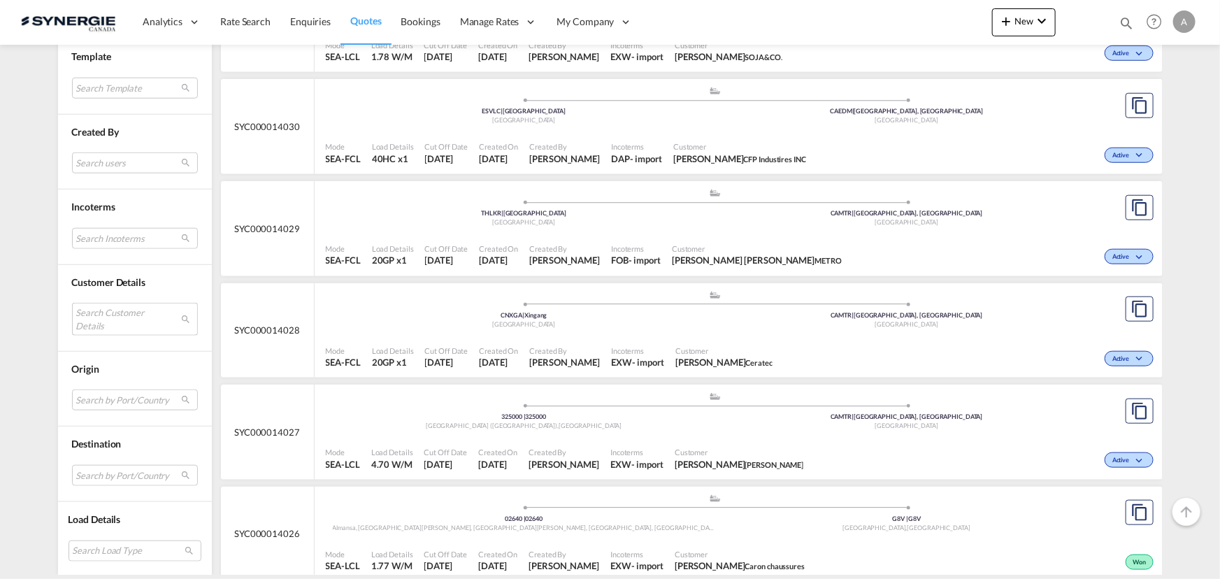
click at [127, 321] on md-select "Search Customer Details user name user [PERSON_NAME] [EMAIL_ADDRESS][DOMAIN_NAM…" at bounding box center [135, 319] width 126 height 32
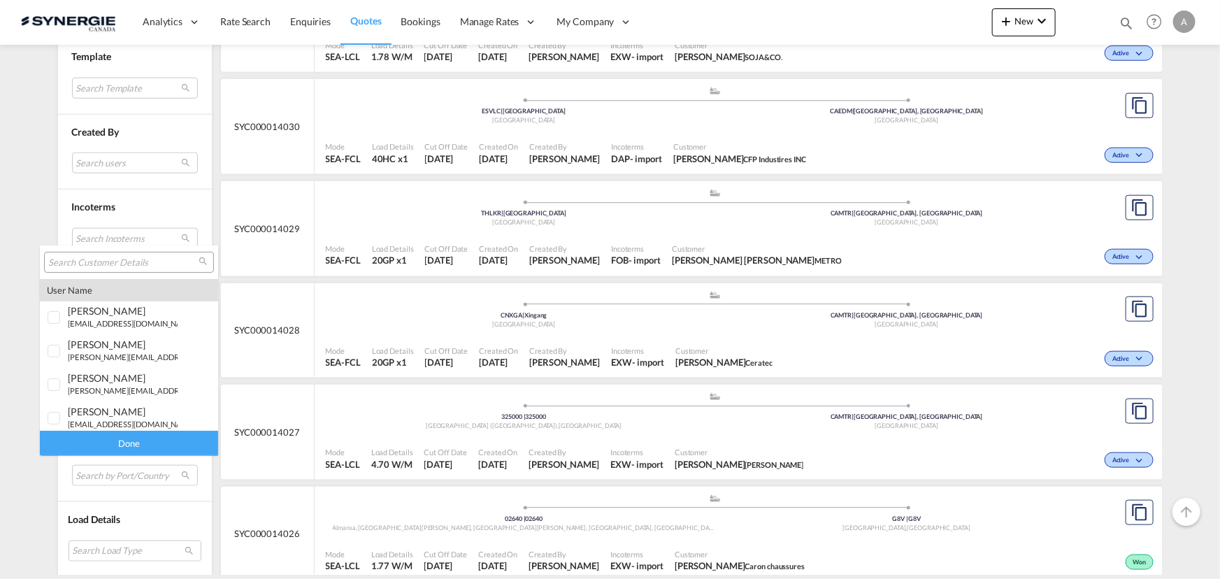
click at [155, 266] on input "search" at bounding box center [123, 263] width 150 height 13
type input "industrade"
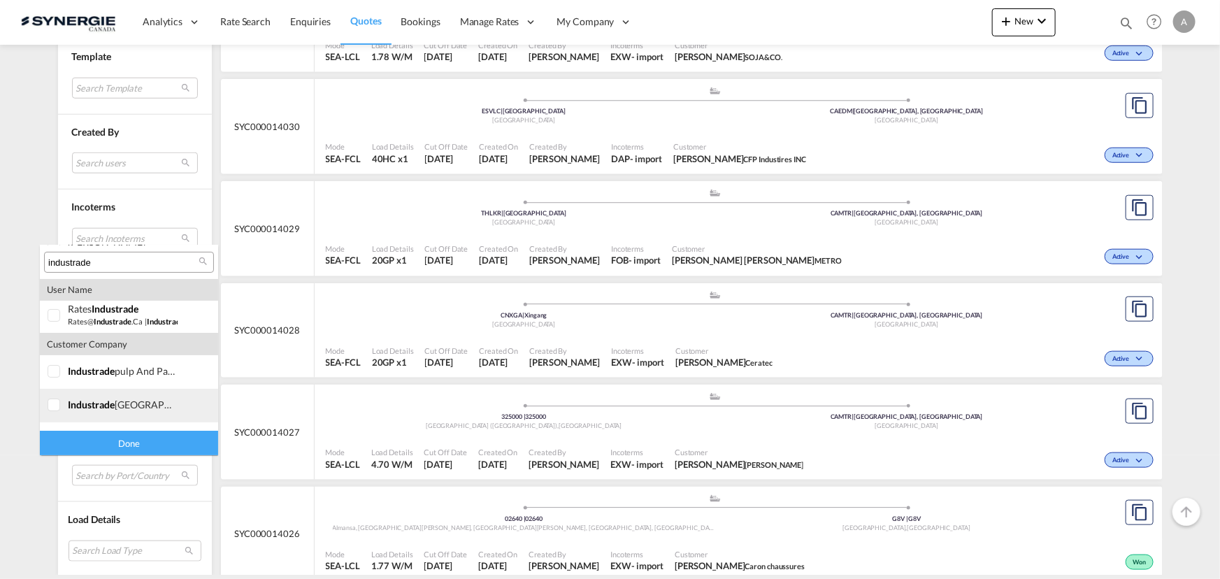
scroll to position [94, 0]
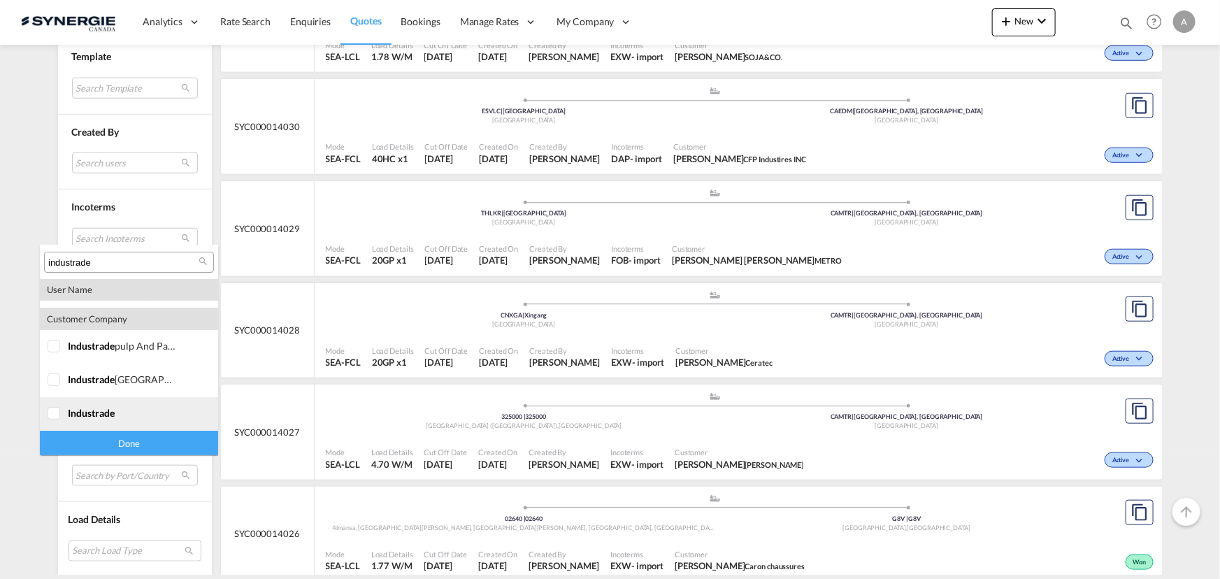
click at [85, 413] on span "industrade" at bounding box center [91, 413] width 47 height 12
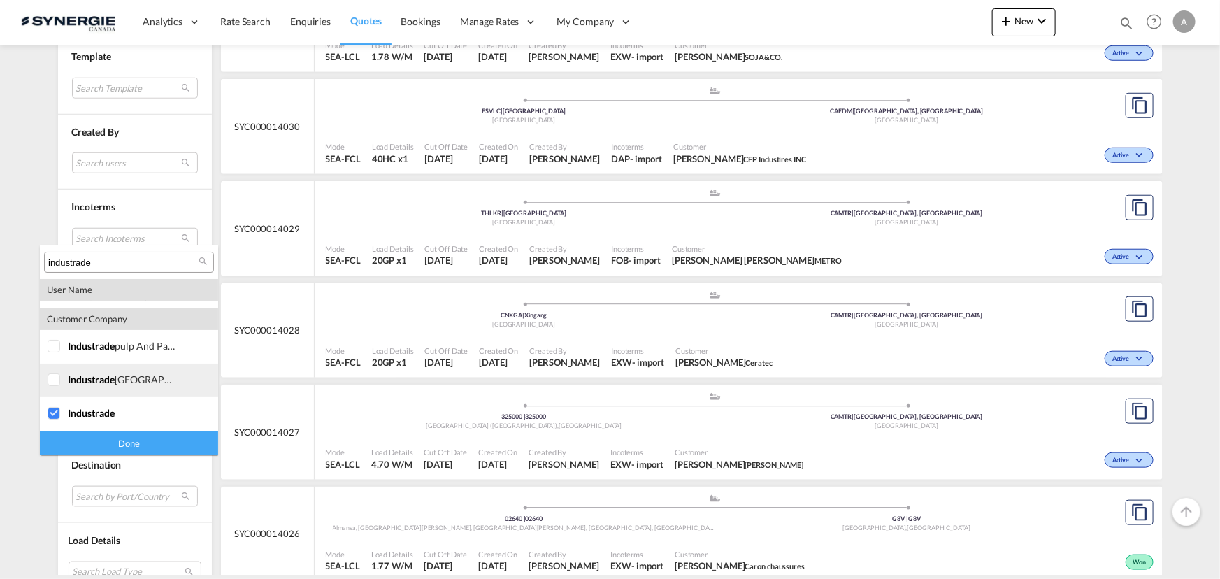
click at [69, 383] on span "industrade" at bounding box center [91, 379] width 47 height 12
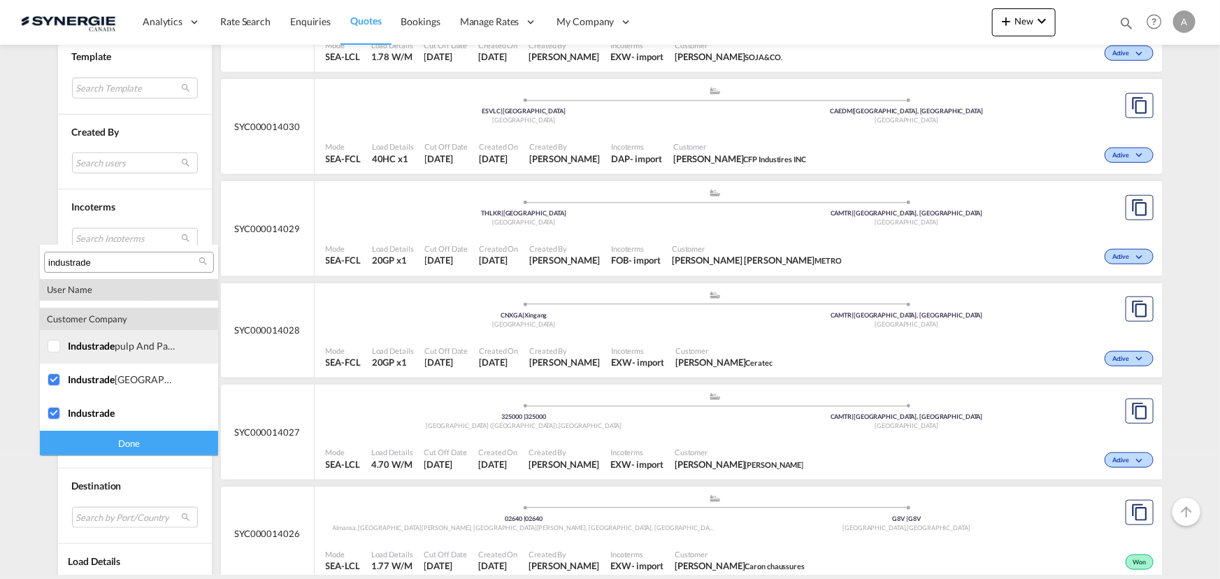
click at [62, 352] on div at bounding box center [55, 347] width 14 height 14
click at [76, 433] on div "Done" at bounding box center [129, 443] width 178 height 24
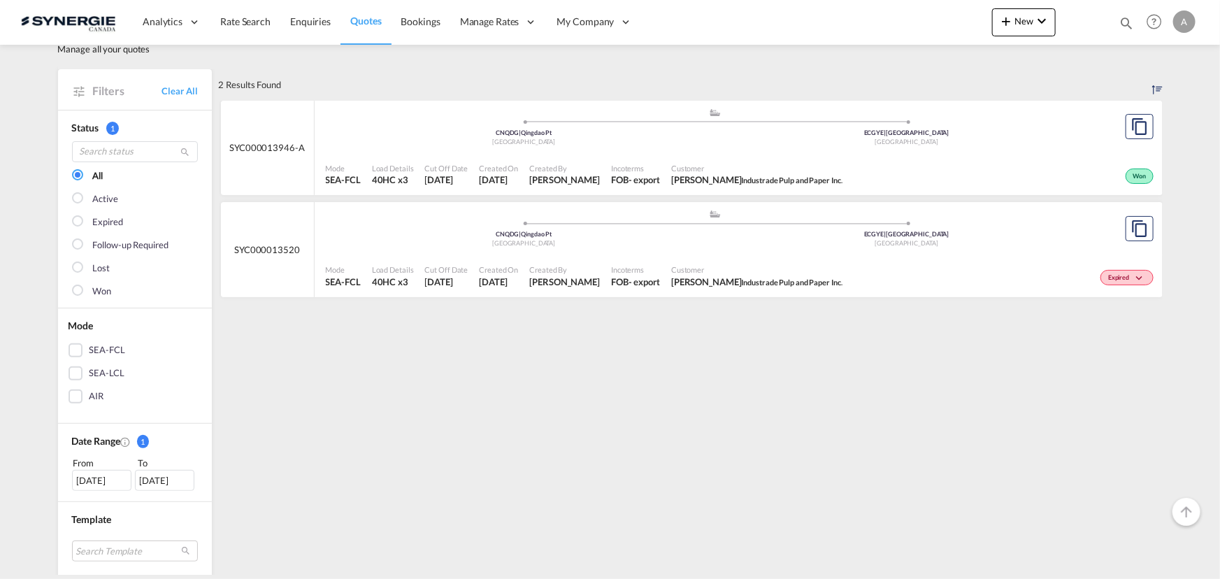
scroll to position [63, 0]
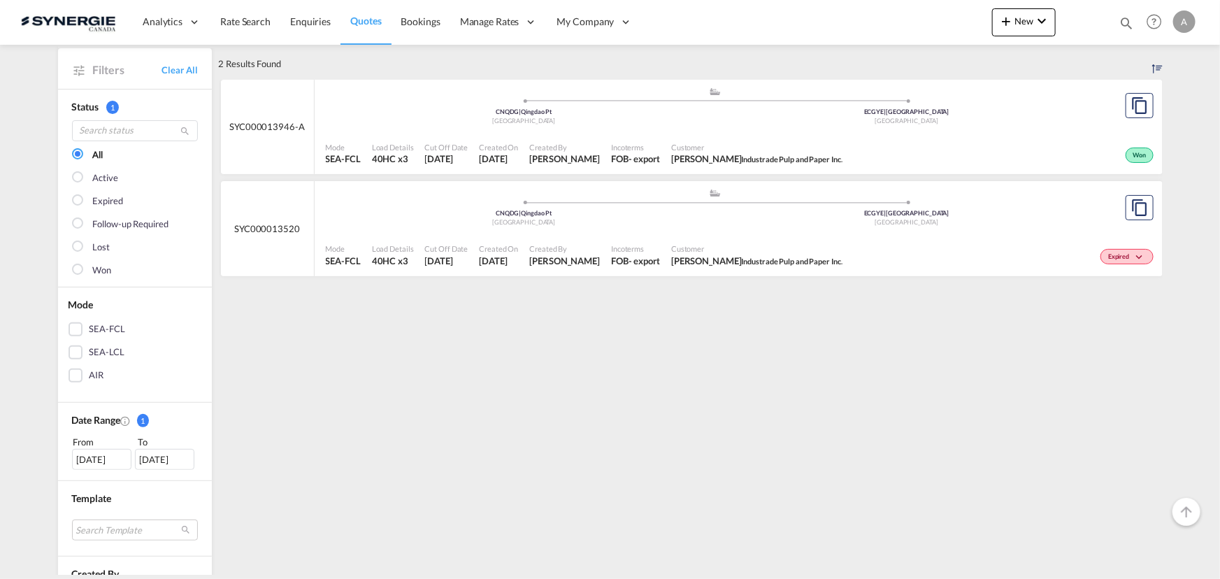
click at [112, 456] on div "14 Jul 2025" at bounding box center [101, 459] width 59 height 21
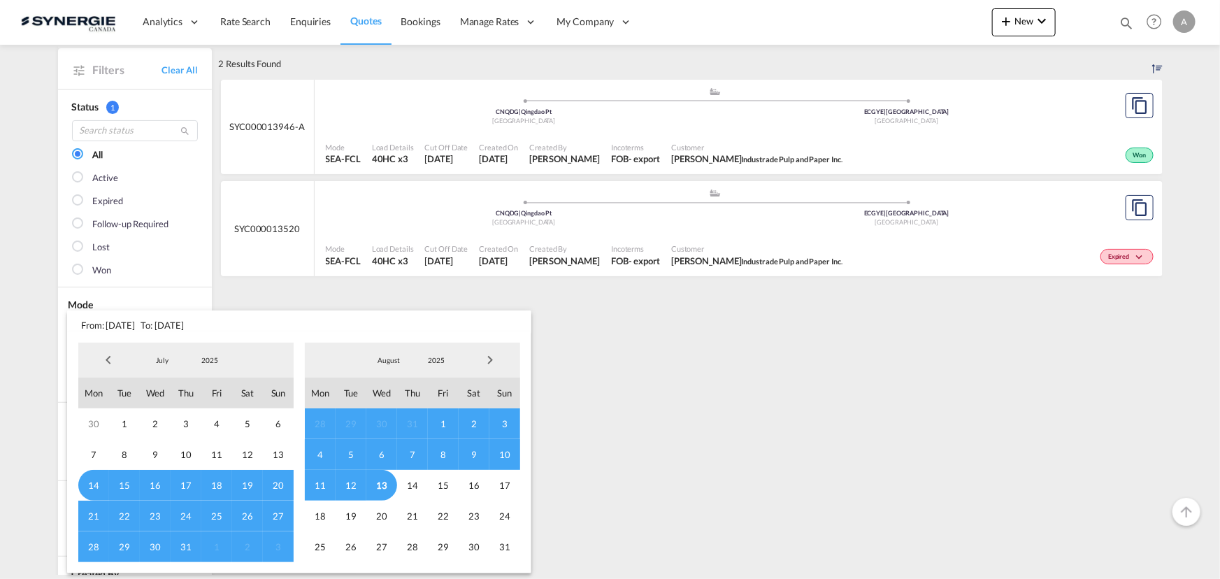
click at [206, 364] on span "2025" at bounding box center [209, 360] width 45 height 10
click at [223, 298] on md-option "2023" at bounding box center [222, 294] width 95 height 34
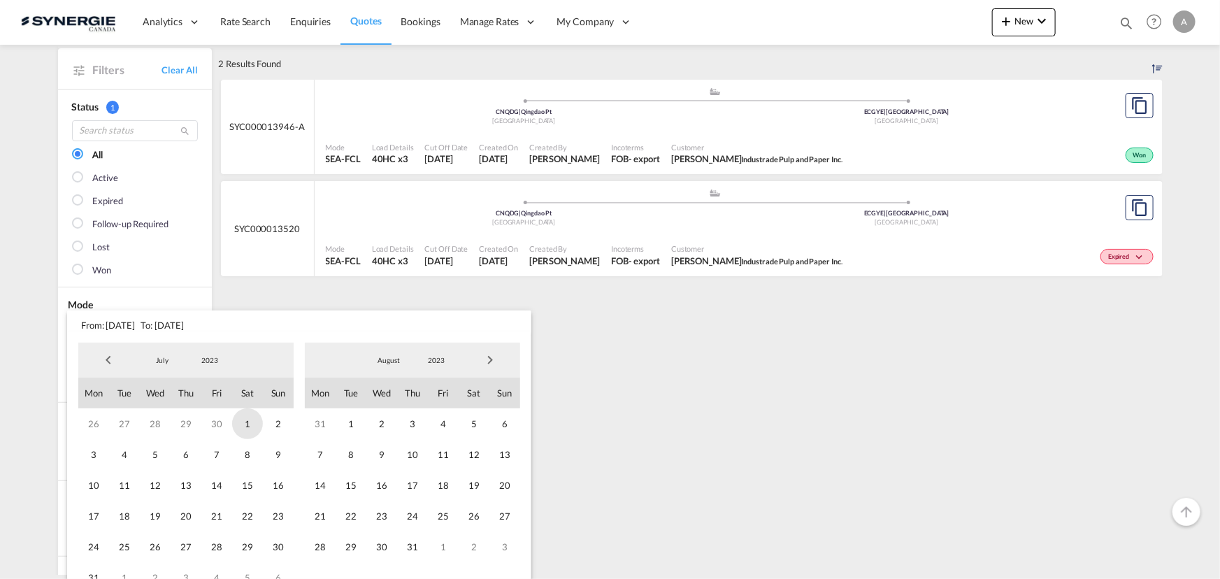
click at [238, 421] on span "1" at bounding box center [247, 423] width 31 height 31
click at [421, 363] on span "2023" at bounding box center [436, 360] width 45 height 10
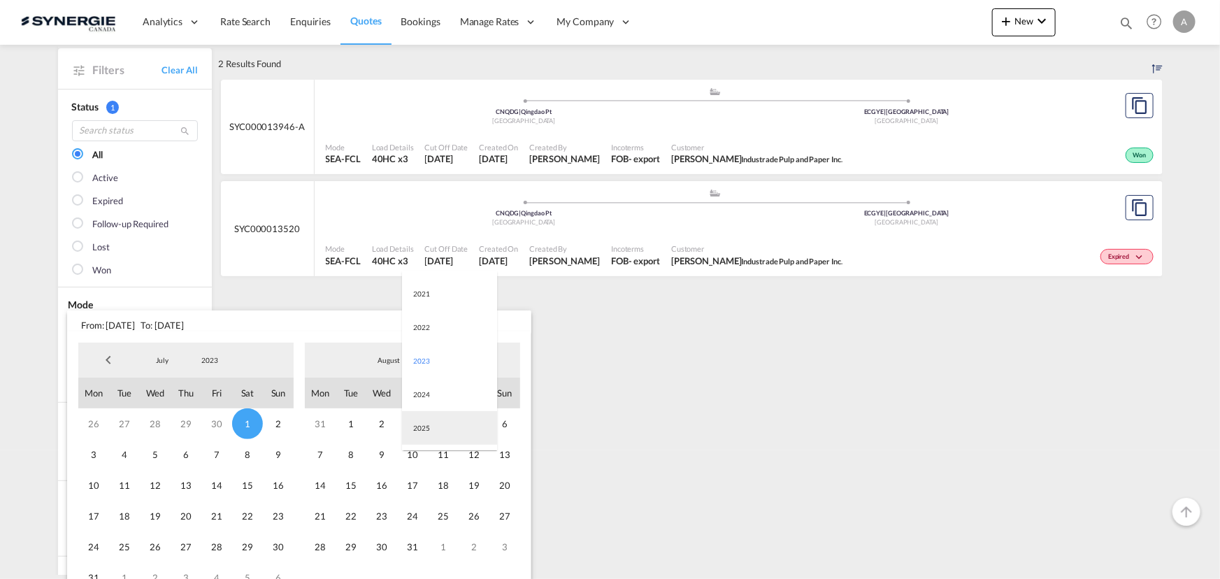
click at [432, 430] on md-option "2025" at bounding box center [449, 428] width 95 height 34
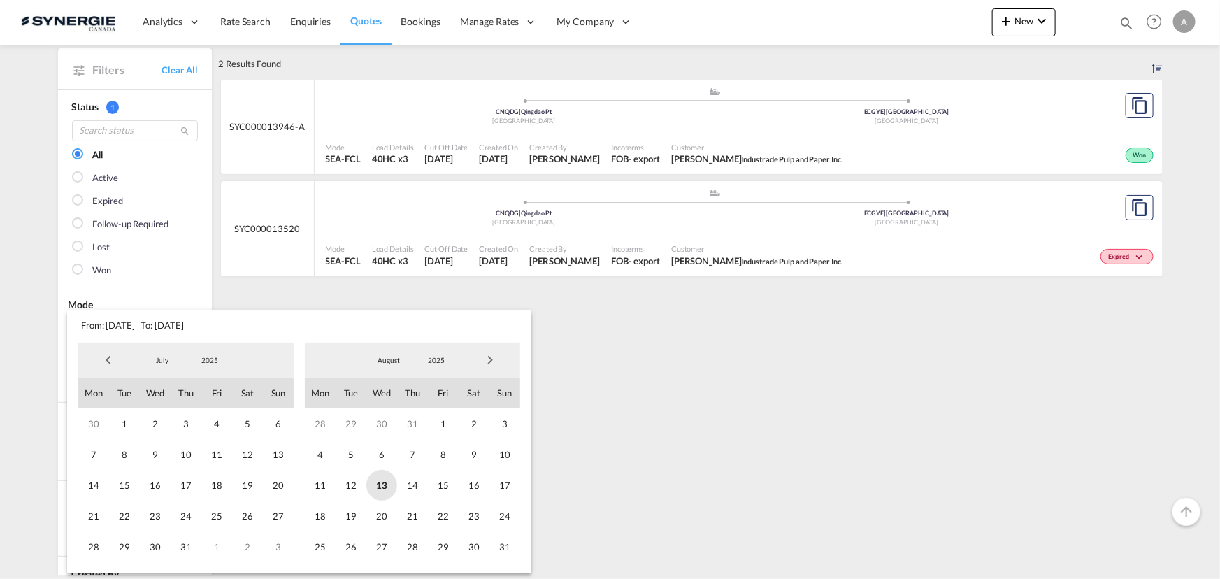
click at [391, 482] on span "13" at bounding box center [381, 485] width 31 height 31
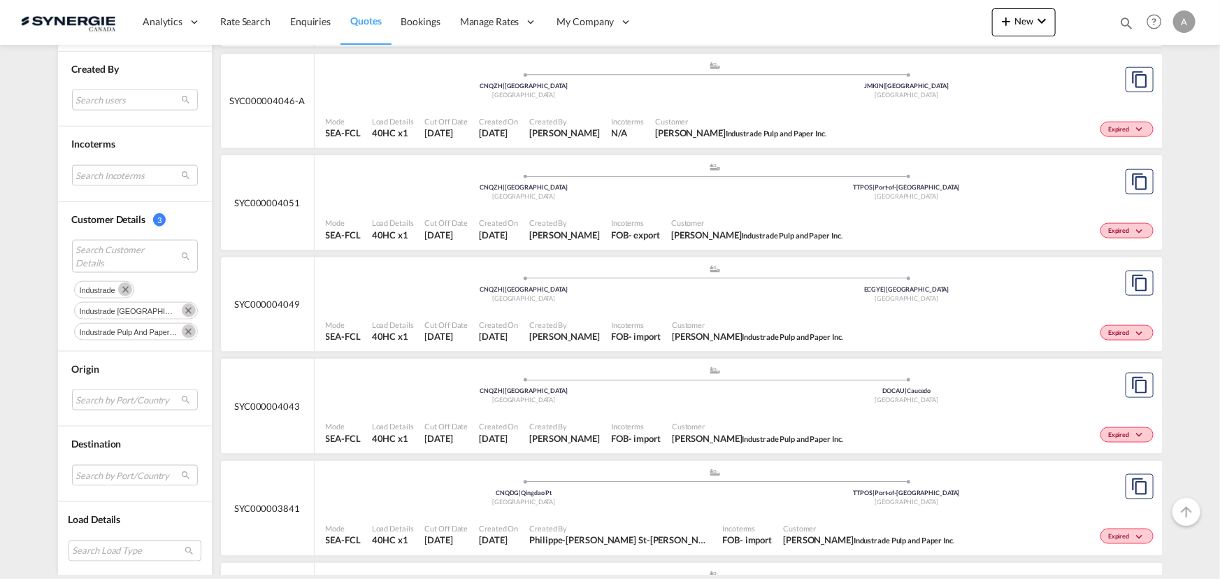
scroll to position [825, 0]
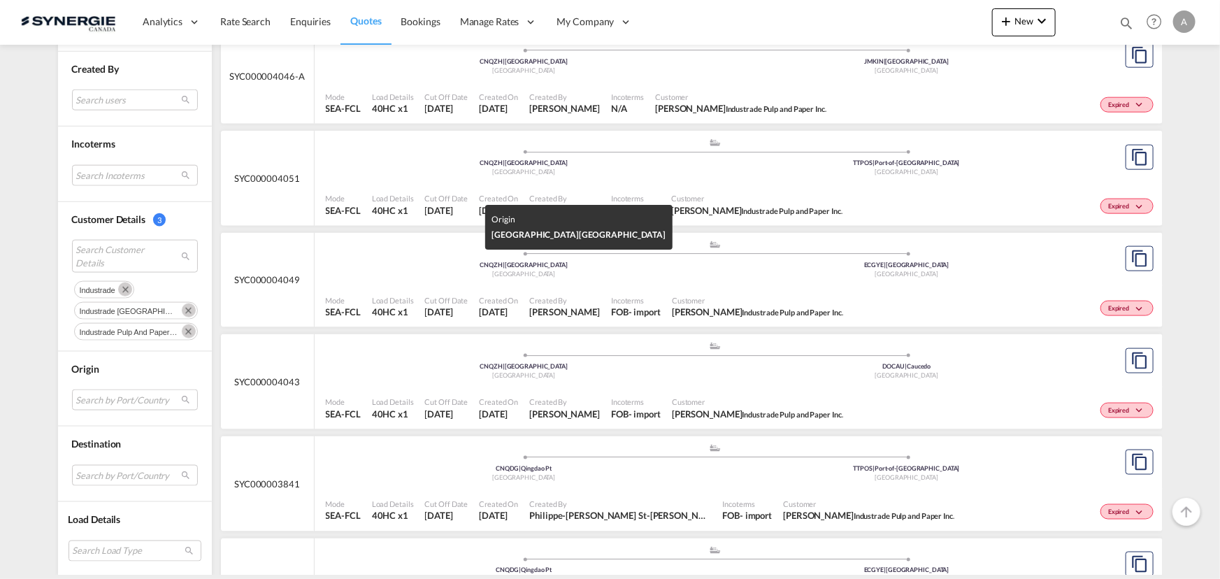
click at [602, 75] on div "China" at bounding box center [524, 70] width 383 height 9
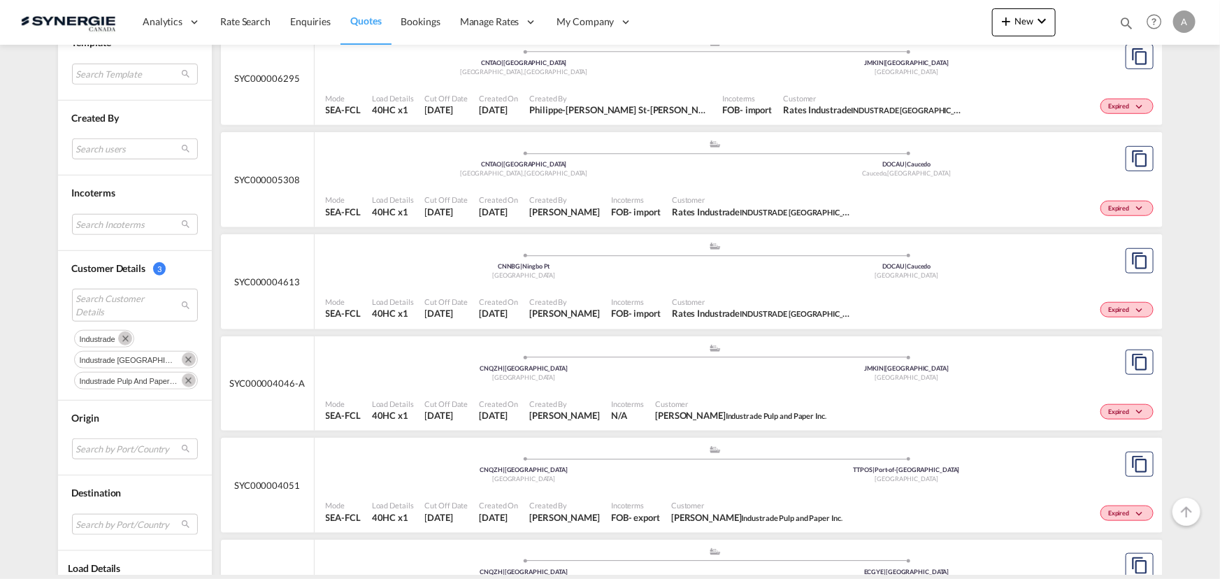
scroll to position [508, 0]
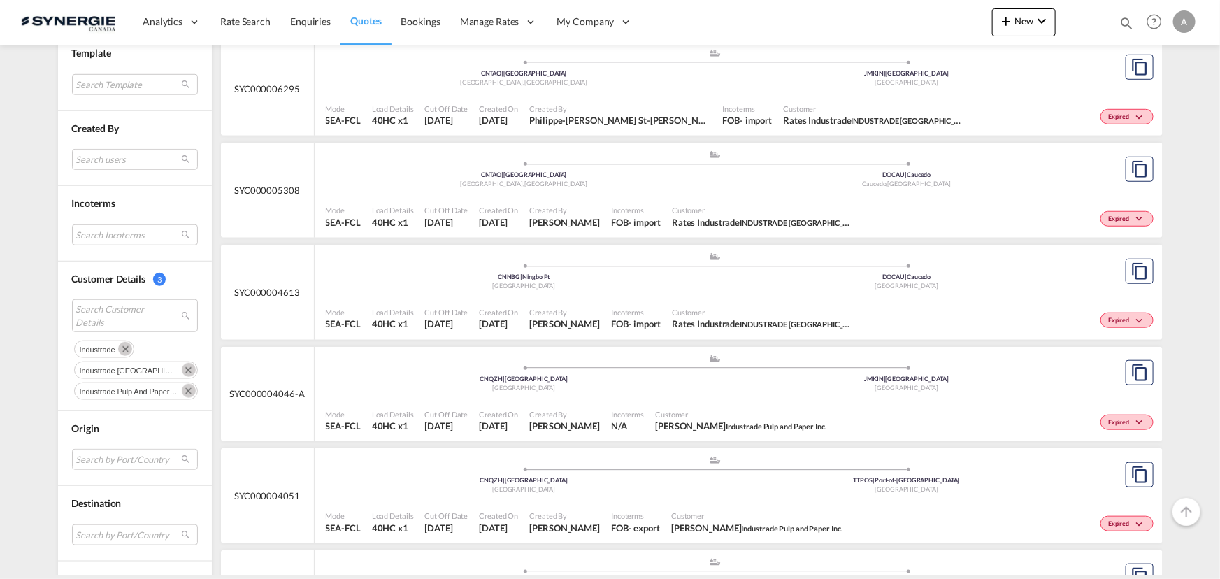
click at [666, 301] on div "Incoterms FOB - import" at bounding box center [635, 318] width 61 height 35
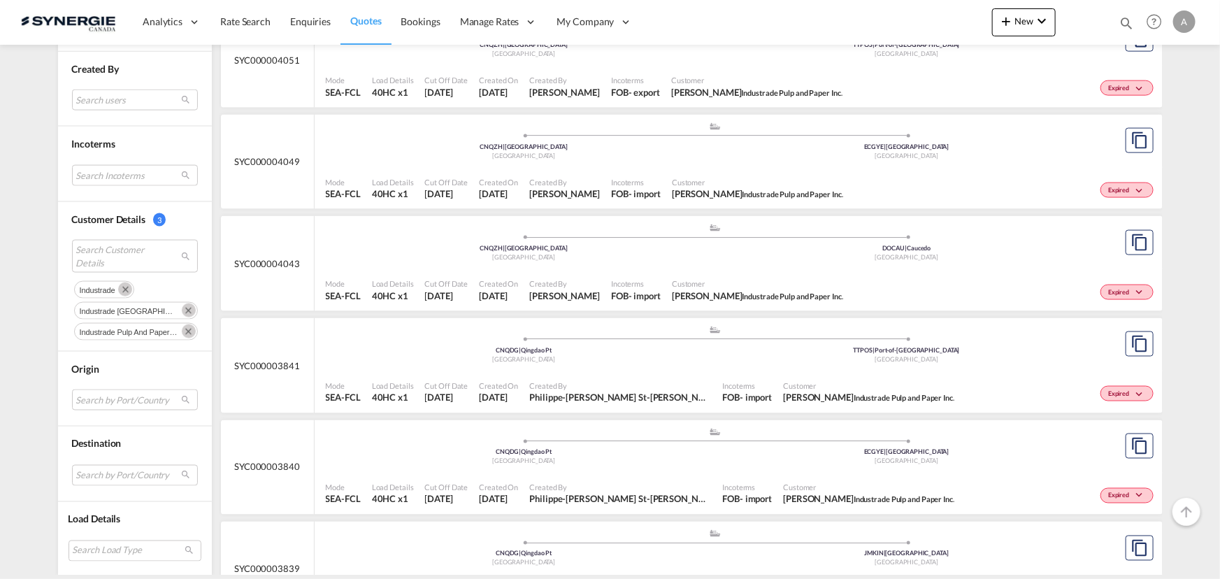
scroll to position [1016, 0]
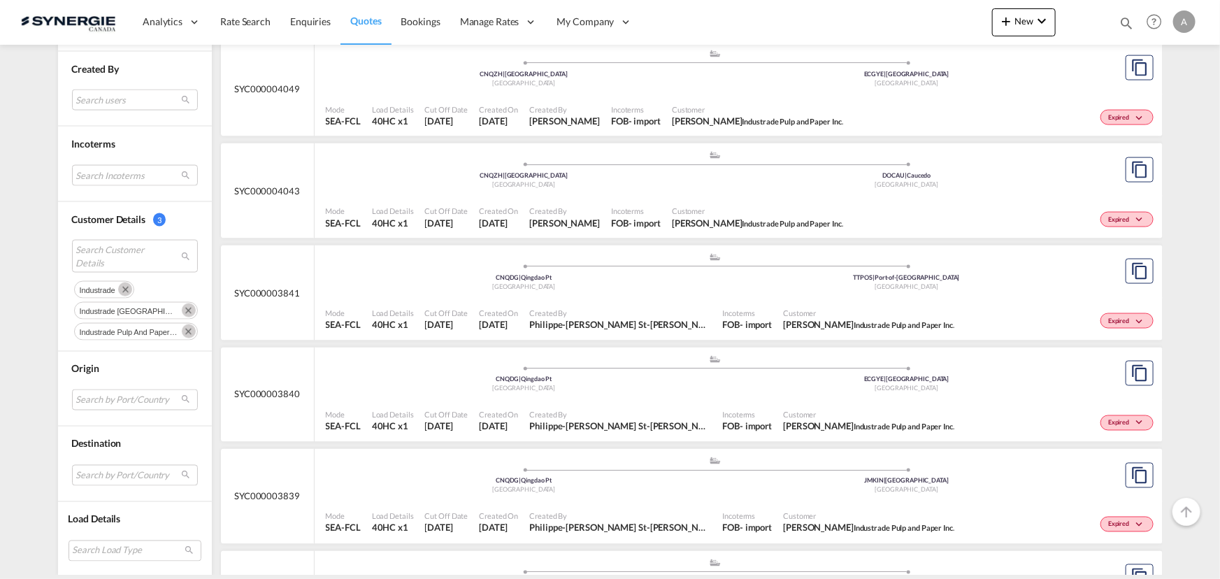
click at [777, 405] on div "Customer Mario Loubet Industrade Pulp and Paper Inc." at bounding box center [868, 421] width 182 height 35
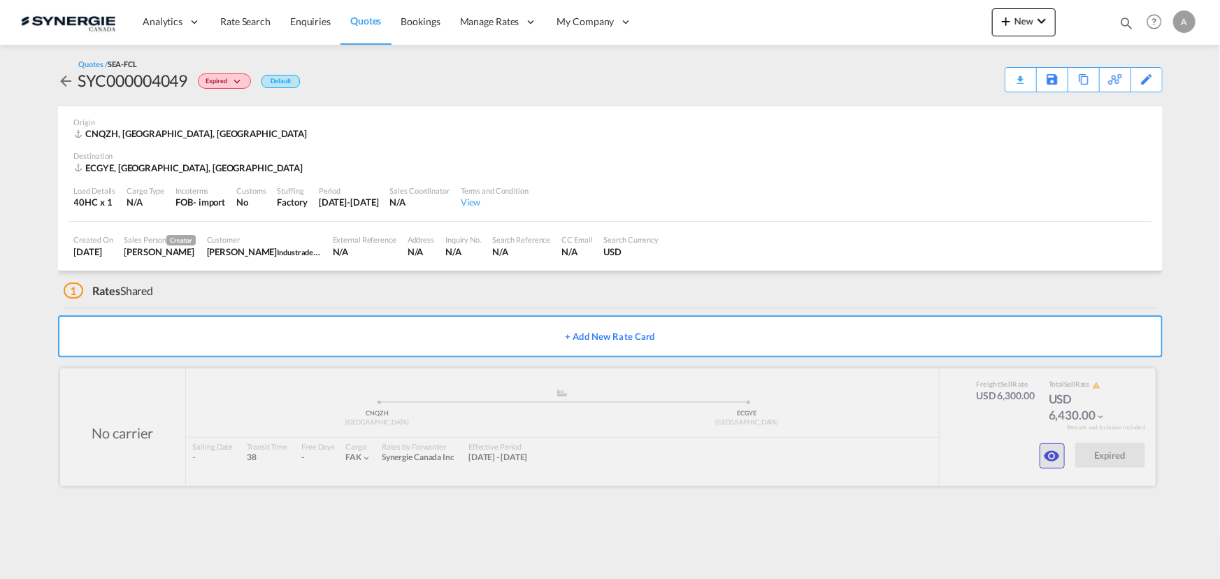
click at [1054, 457] on md-icon "icon-eye" at bounding box center [1051, 455] width 17 height 17
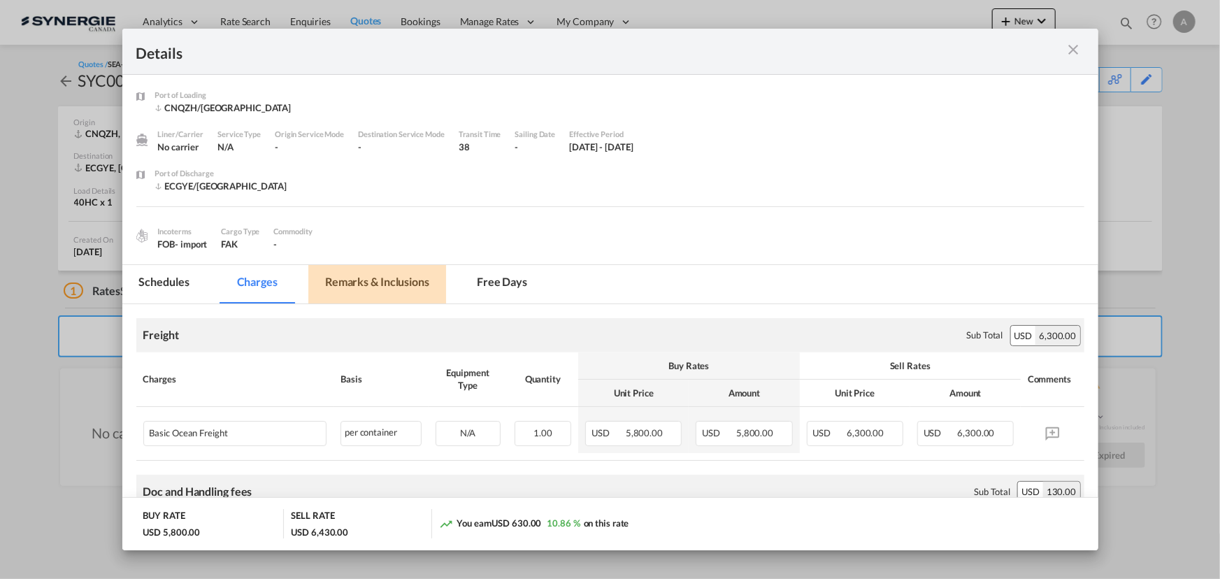
click at [390, 275] on md-tab-item "Remarks & Inclusions" at bounding box center [377, 284] width 138 height 38
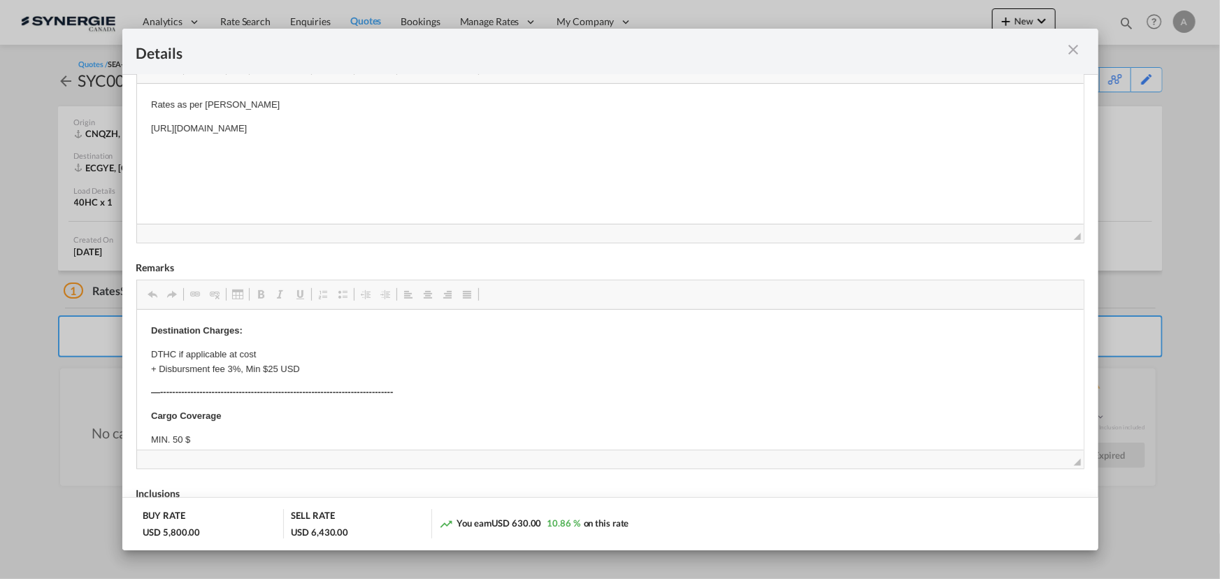
scroll to position [254, 0]
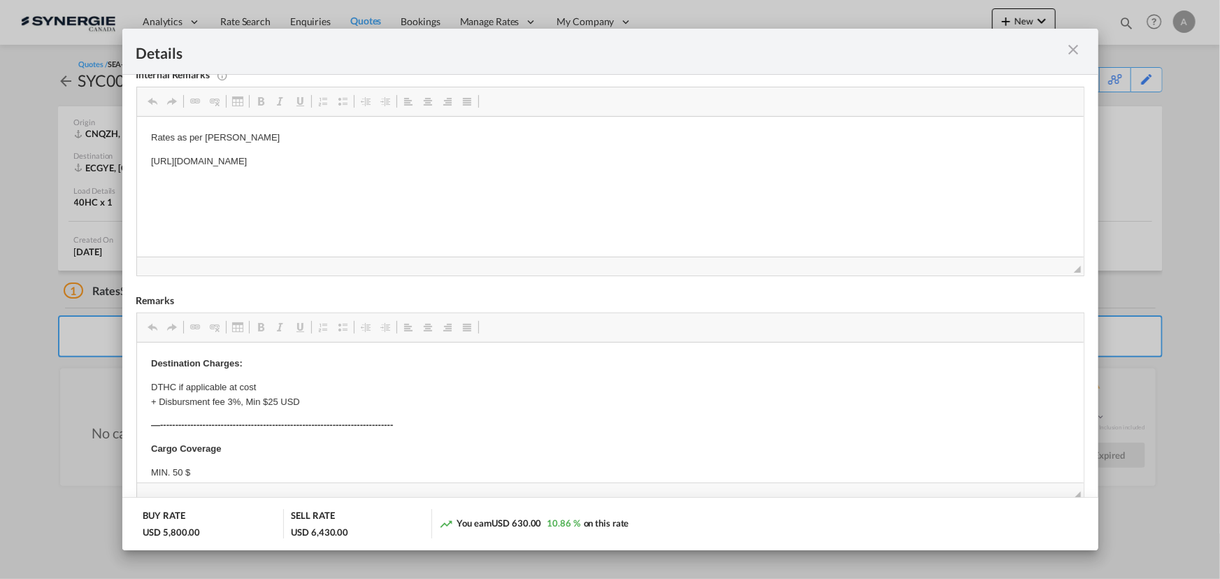
click at [1070, 50] on md-icon "icon-close m-3 fg-AAA8AD cursor" at bounding box center [1073, 49] width 17 height 17
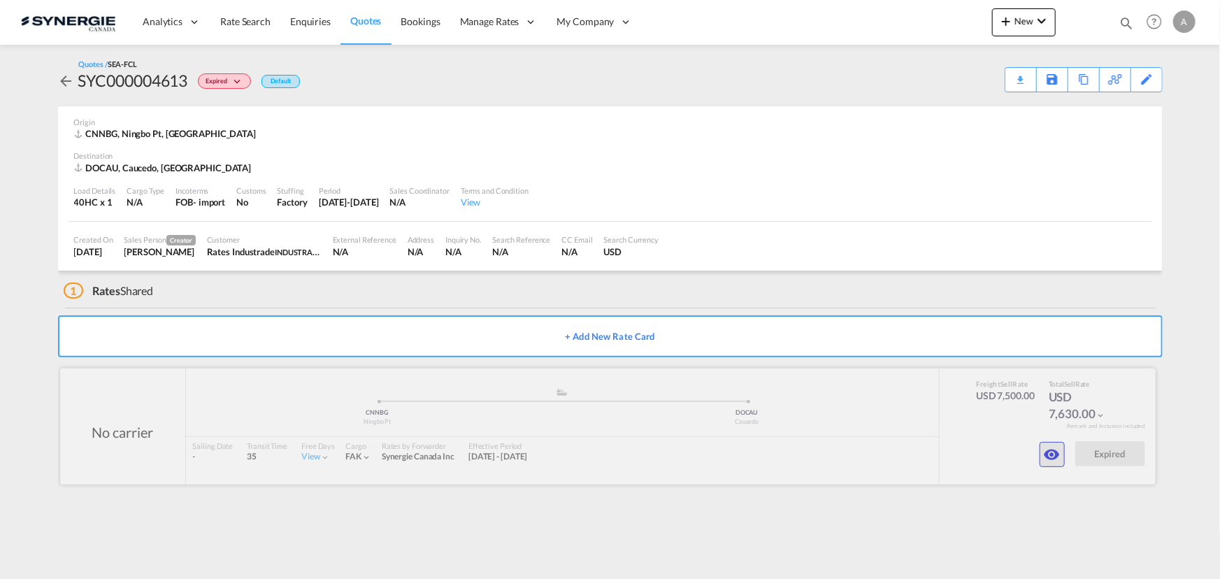
click at [1043, 457] on md-icon "icon-eye" at bounding box center [1051, 454] width 17 height 17
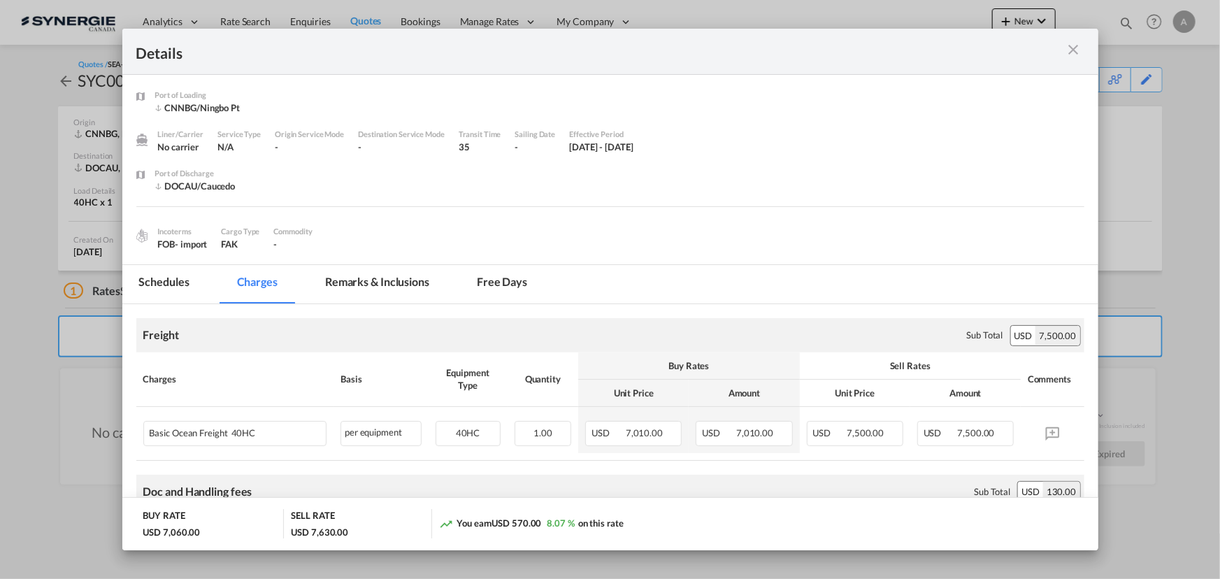
click at [442, 282] on md-tab-item "Remarks & Inclusions" at bounding box center [377, 284] width 138 height 38
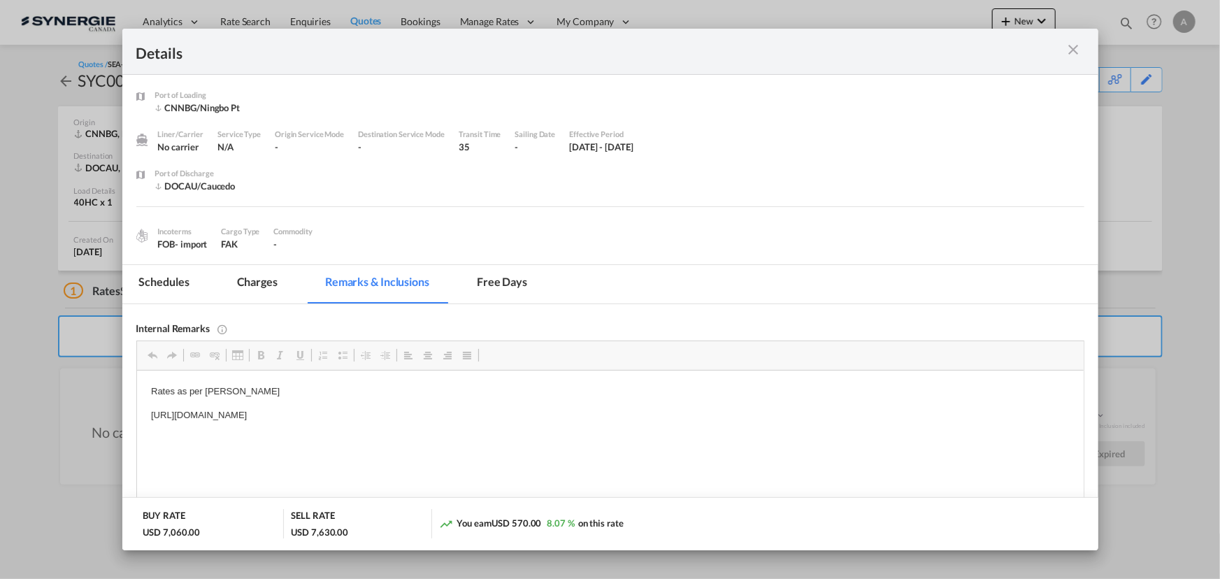
click at [1072, 49] on md-icon "icon-close m-3 fg-AAA8AD cursor" at bounding box center [1073, 49] width 17 height 17
